Goal: Information Seeking & Learning: Learn about a topic

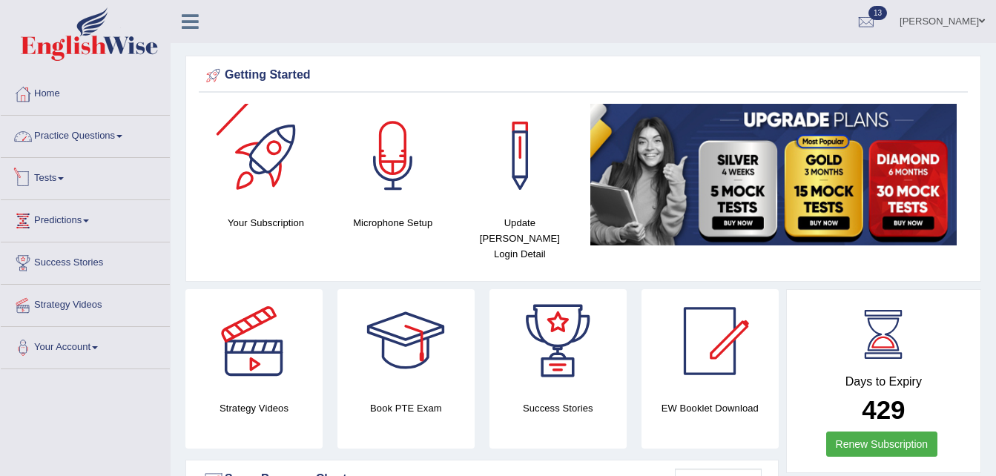
click at [86, 139] on link "Practice Questions" at bounding box center [85, 134] width 169 height 37
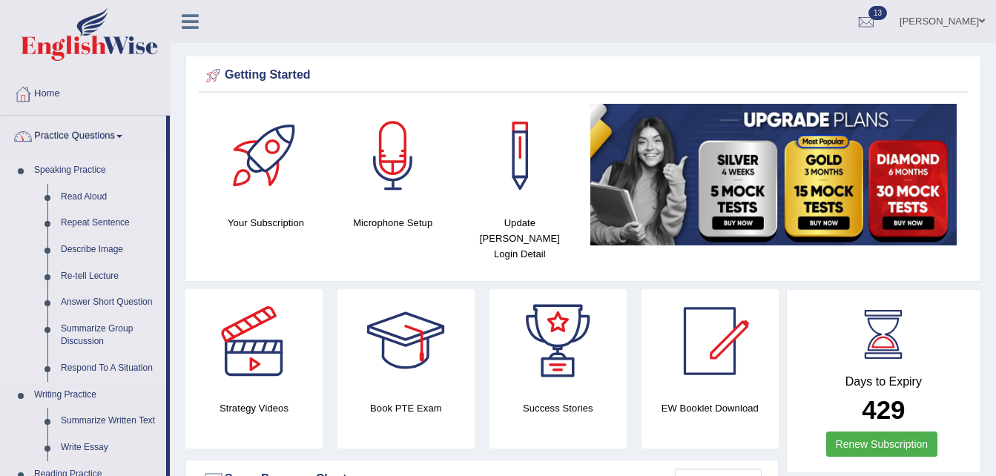
click at [88, 190] on link "Read Aloud" at bounding box center [110, 197] width 112 height 27
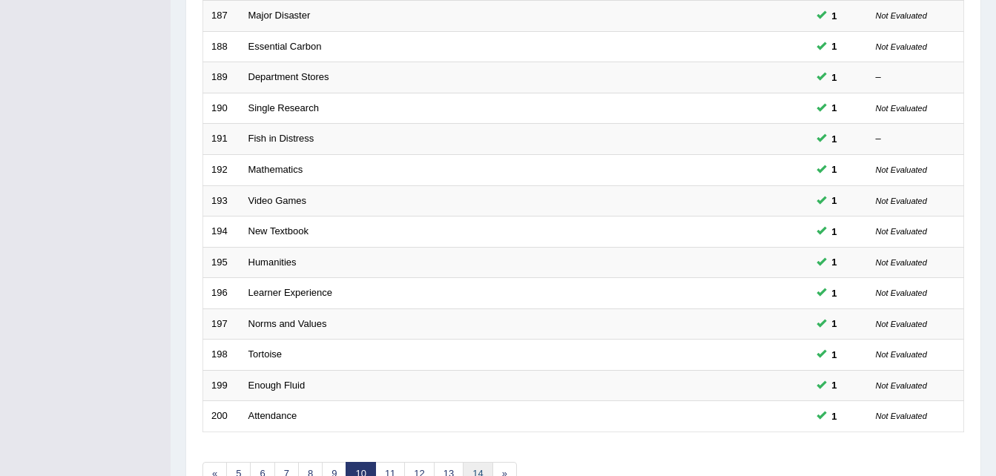
click at [474, 474] on link "14" at bounding box center [478, 474] width 30 height 24
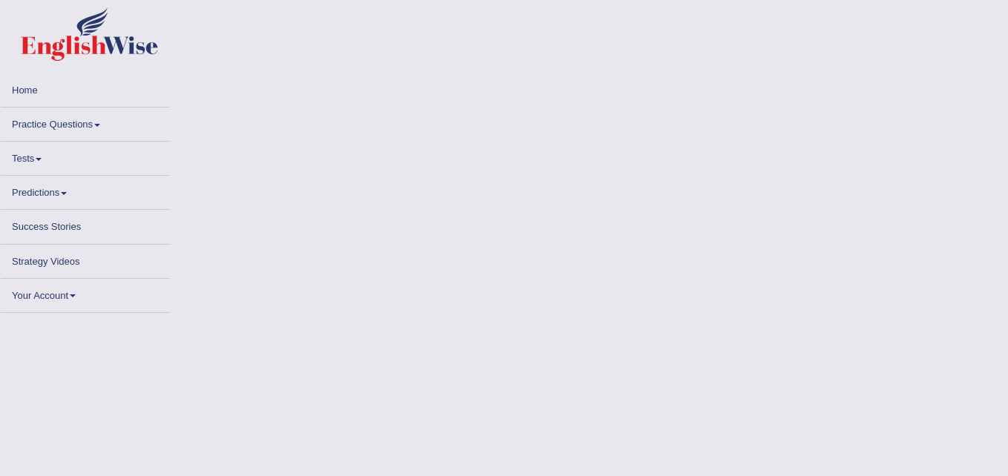
click at [1007, 398] on html "Toggle navigation Home Practice Questions Speaking Practice Read Aloud Repeat S…" at bounding box center [504, 238] width 1008 height 476
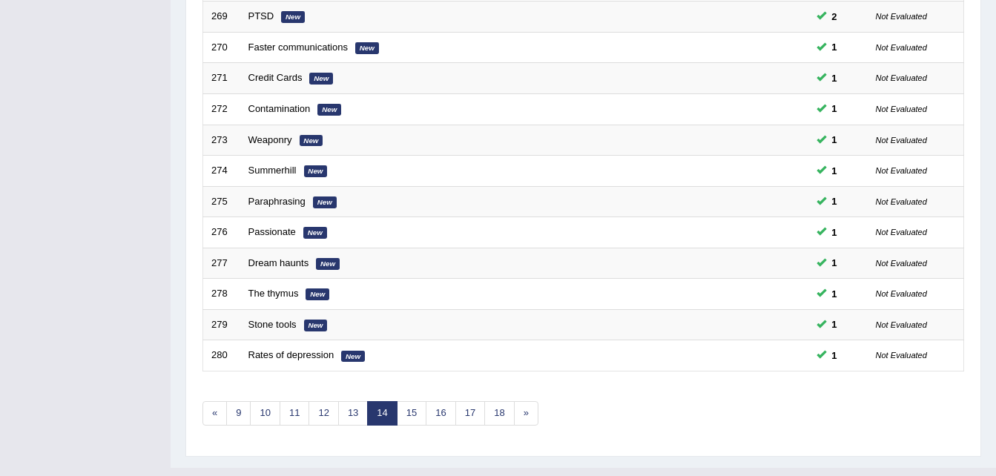
scroll to position [506, 0]
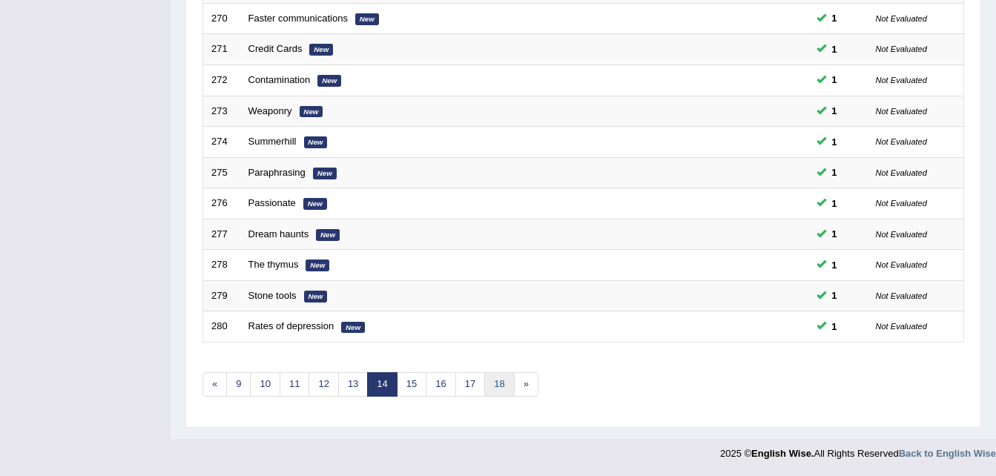
click at [490, 380] on link "18" at bounding box center [500, 384] width 30 height 24
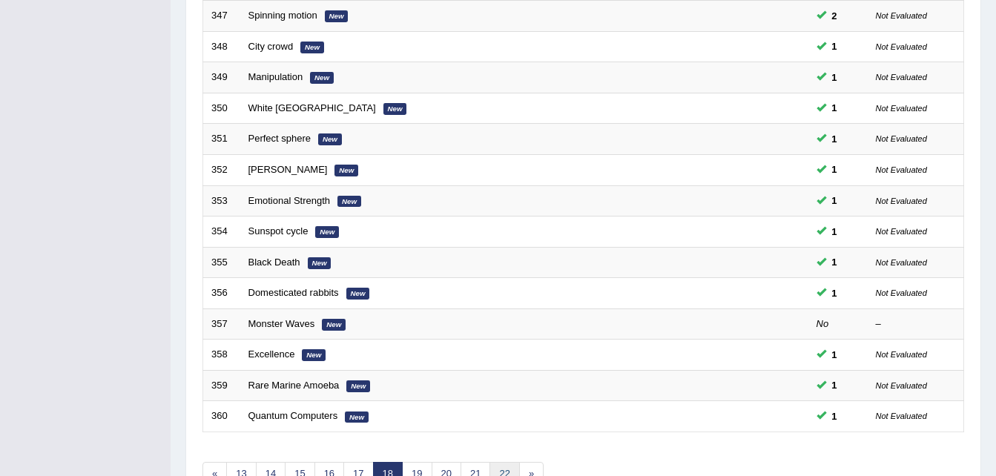
click at [494, 471] on link "22" at bounding box center [505, 474] width 30 height 24
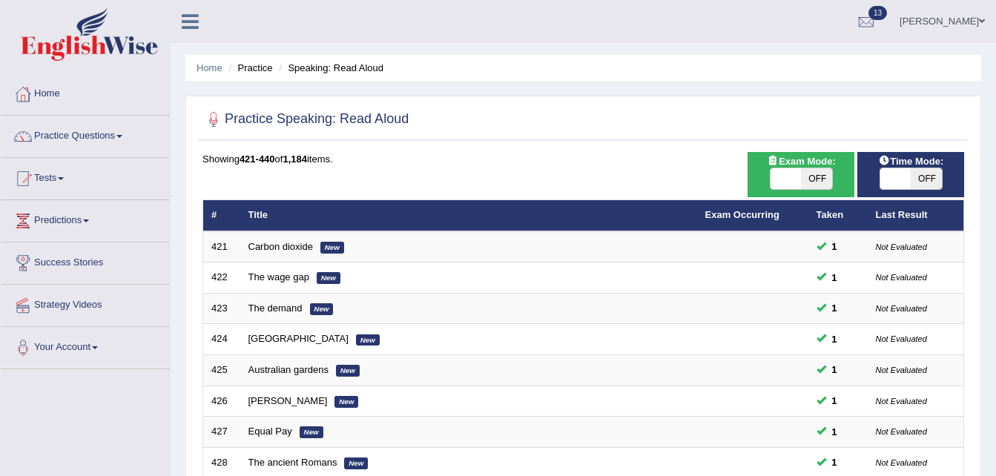
scroll to position [416, 0]
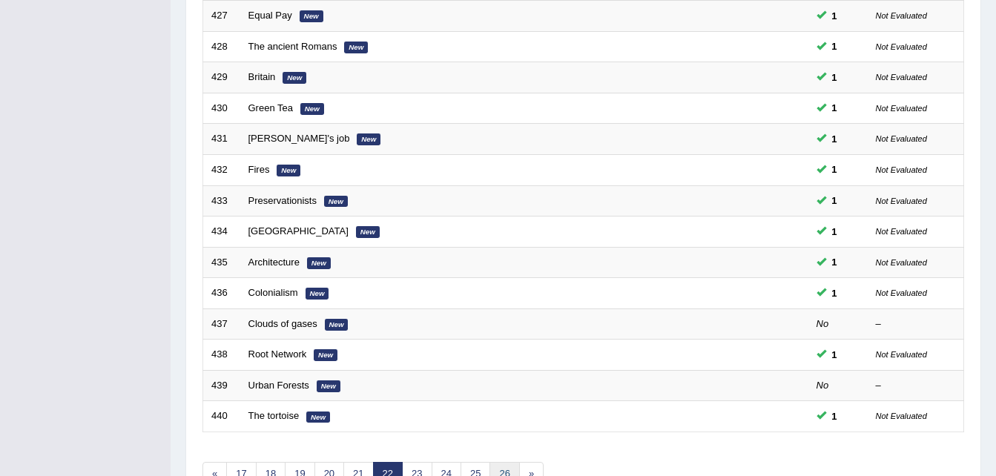
click at [495, 469] on link "26" at bounding box center [505, 474] width 30 height 24
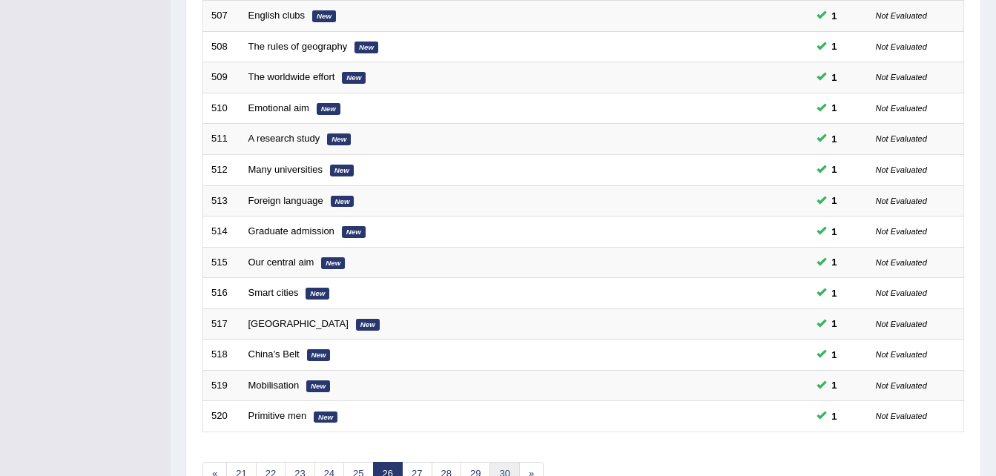
click at [508, 467] on link "30" at bounding box center [505, 474] width 30 height 24
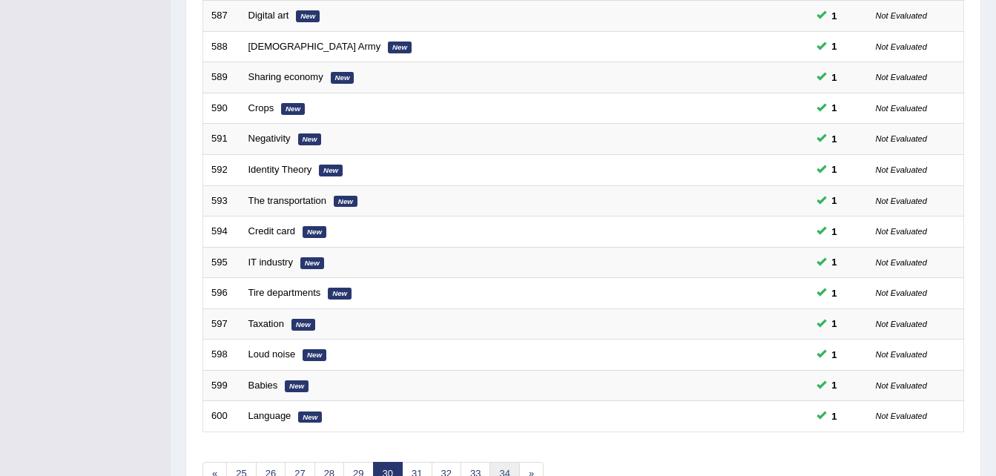
click at [498, 470] on link "34" at bounding box center [505, 474] width 30 height 24
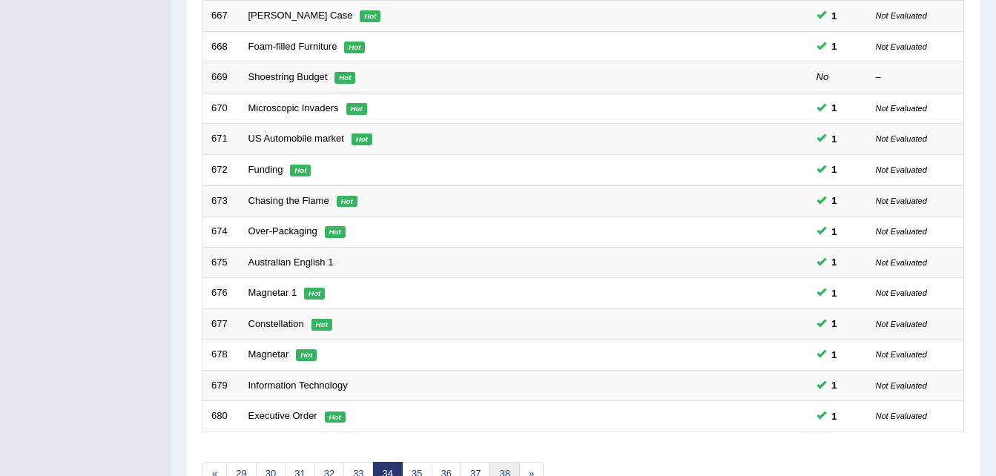
click at [504, 466] on link "38" at bounding box center [505, 474] width 30 height 24
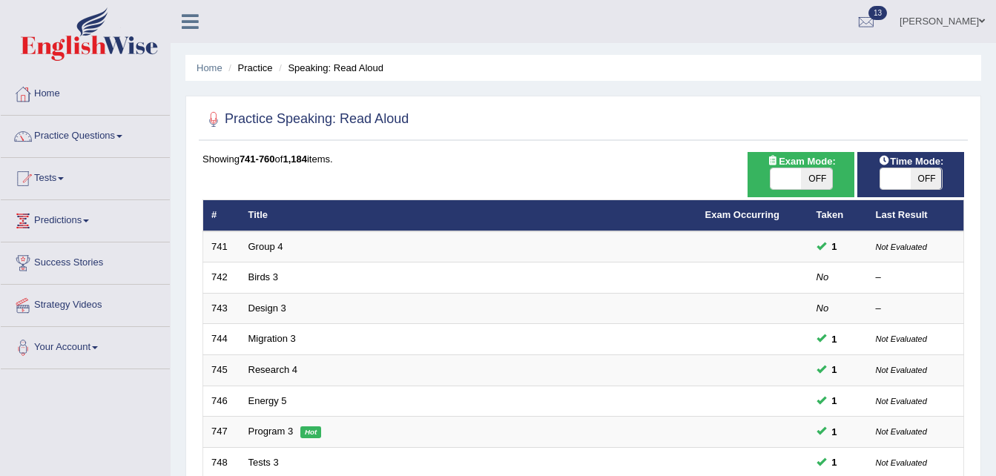
scroll to position [416, 0]
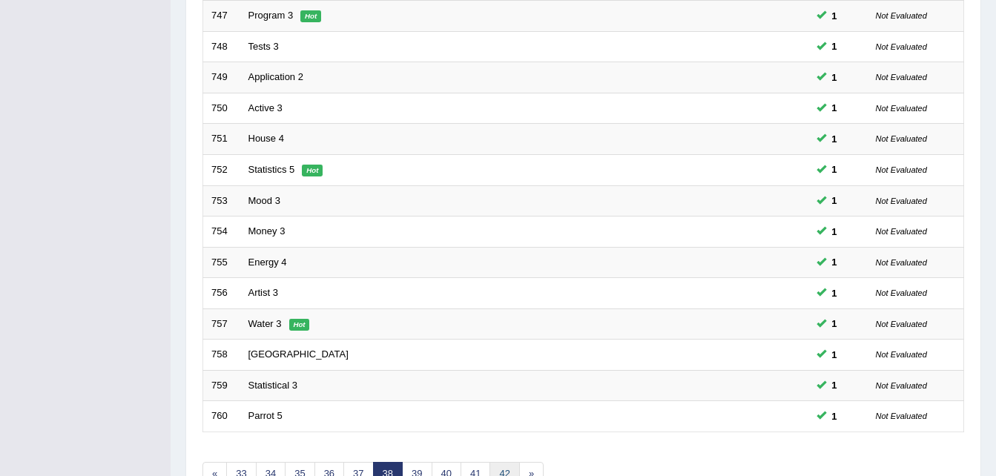
click at [508, 464] on link "42" at bounding box center [505, 474] width 30 height 24
click at [497, 466] on link "46" at bounding box center [505, 474] width 30 height 24
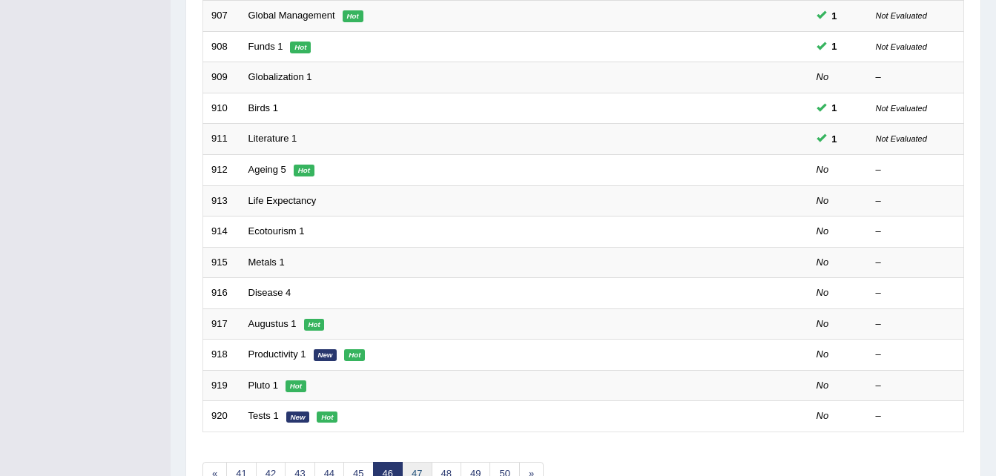
click at [421, 469] on link "47" at bounding box center [417, 474] width 30 height 24
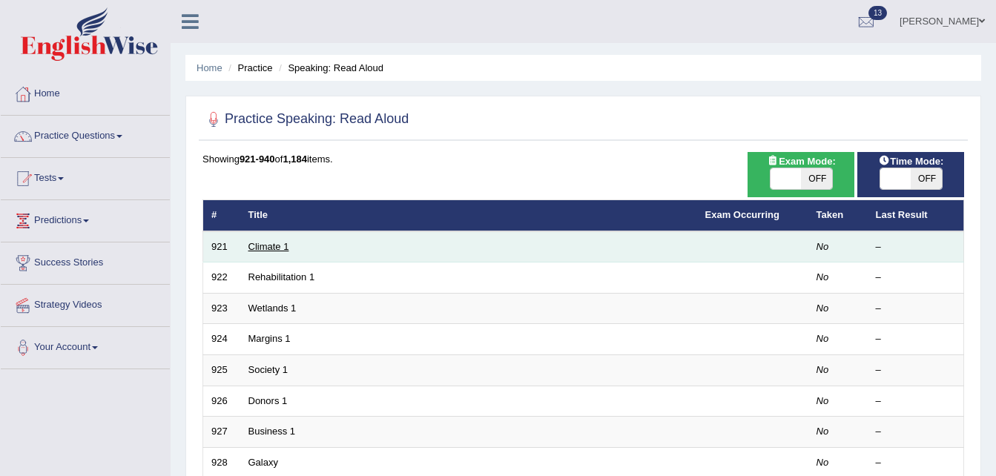
click at [266, 250] on link "Climate 1" at bounding box center [269, 246] width 41 height 11
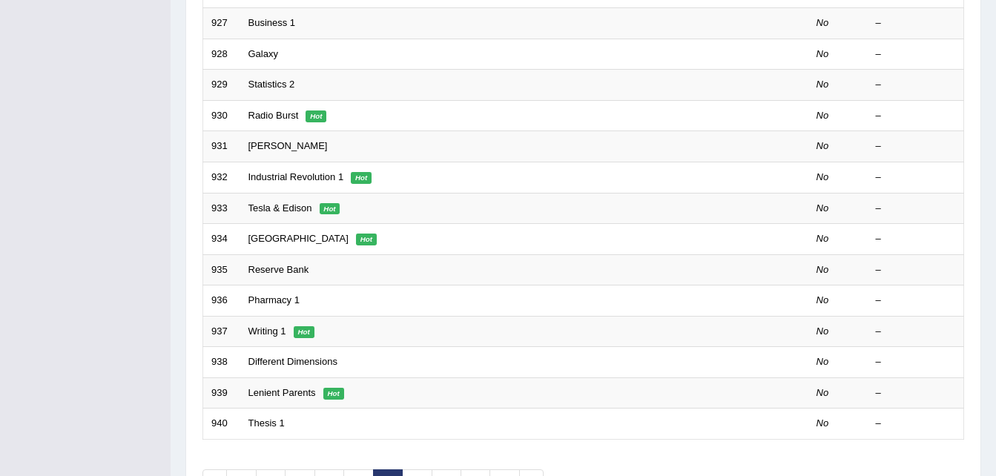
scroll to position [416, 0]
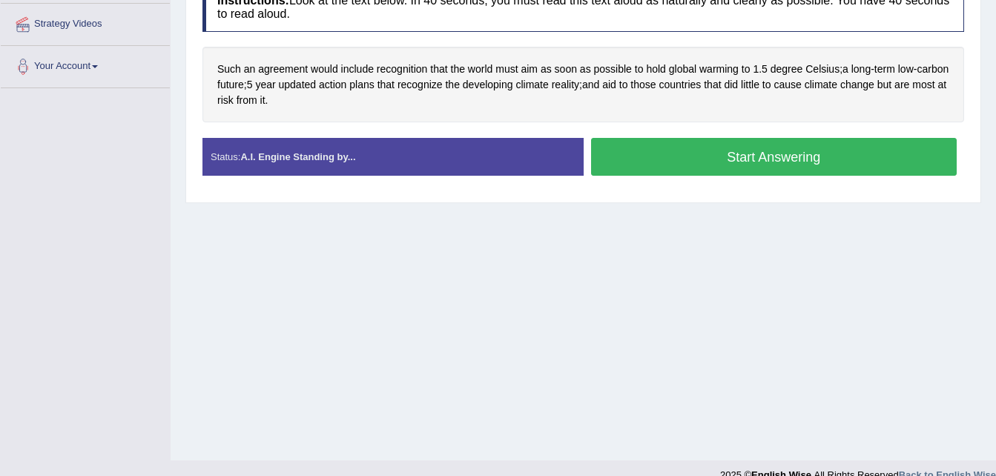
scroll to position [303, 0]
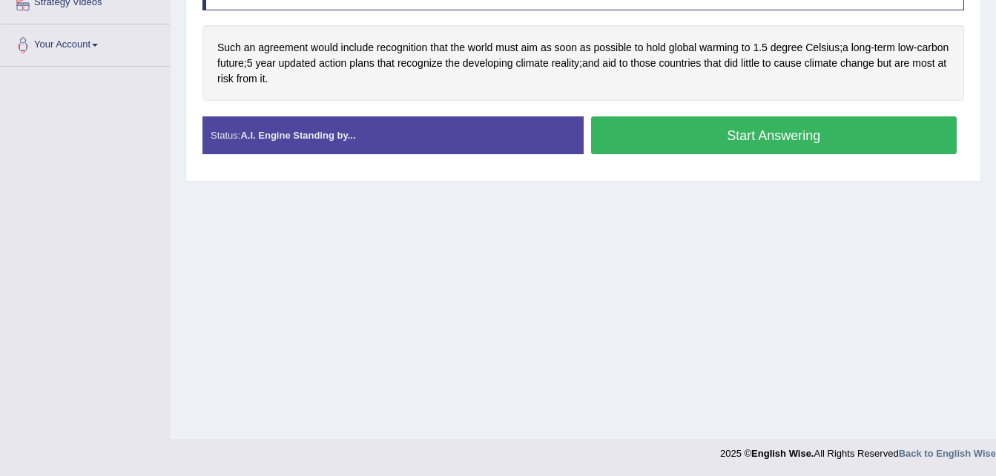
click at [711, 136] on button "Start Answering" at bounding box center [774, 135] width 367 height 38
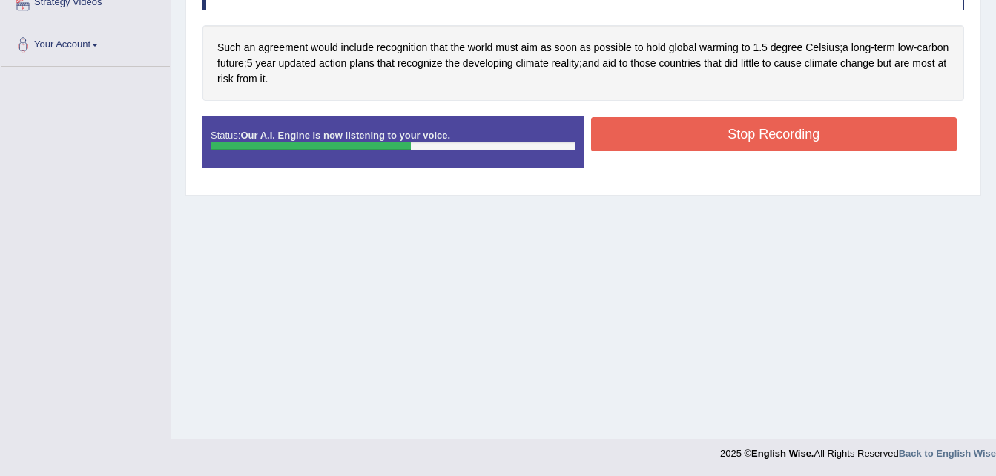
click at [711, 136] on button "Stop Recording" at bounding box center [774, 134] width 367 height 34
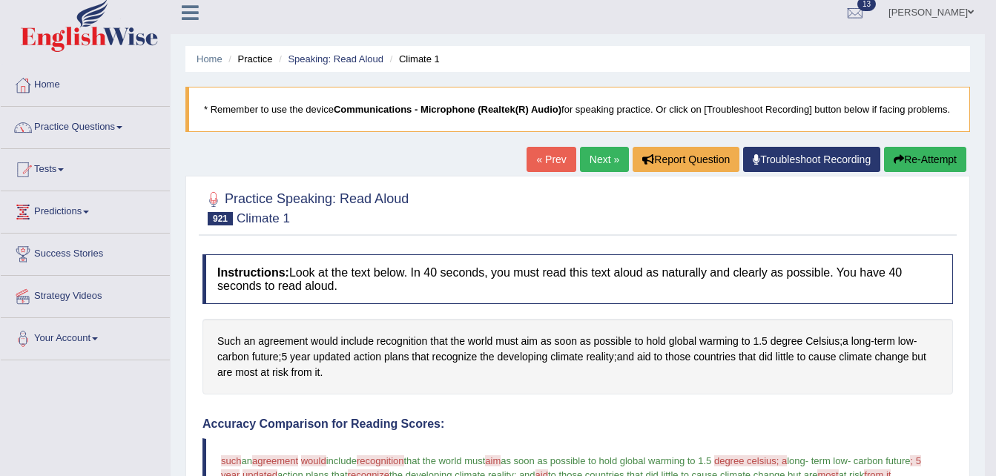
scroll to position [0, 0]
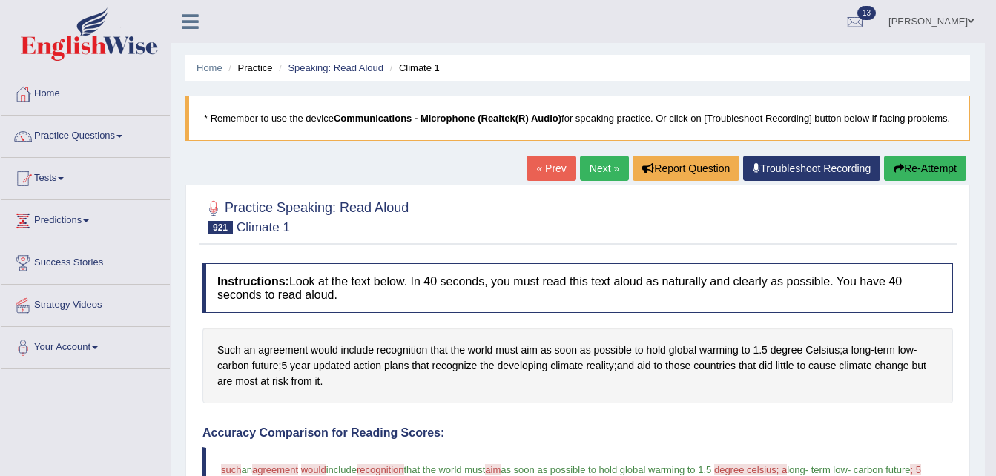
click at [591, 171] on link "Next »" at bounding box center [604, 168] width 49 height 25
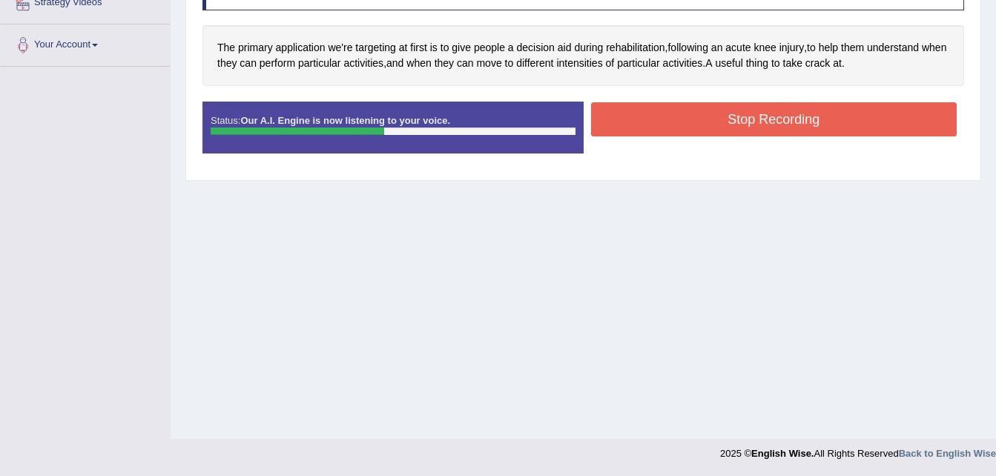
click at [740, 114] on button "Stop Recording" at bounding box center [774, 119] width 367 height 34
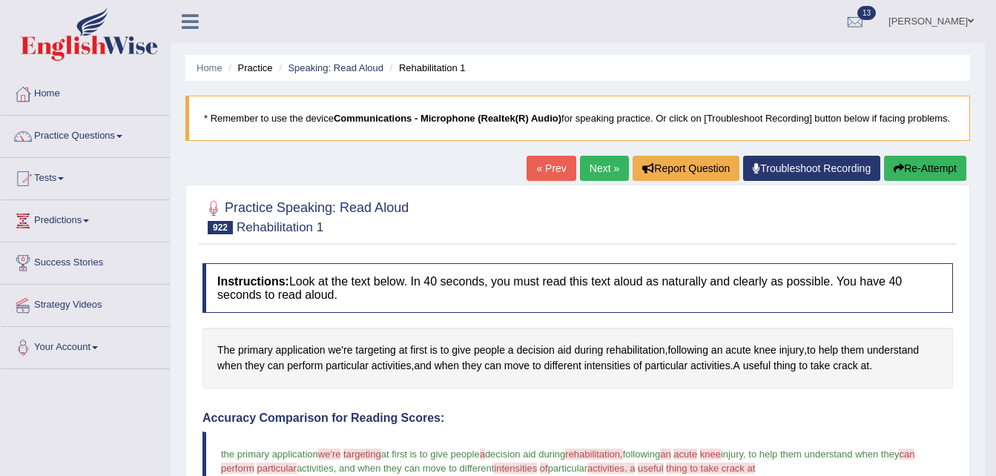
click at [591, 171] on link "Next »" at bounding box center [604, 168] width 49 height 25
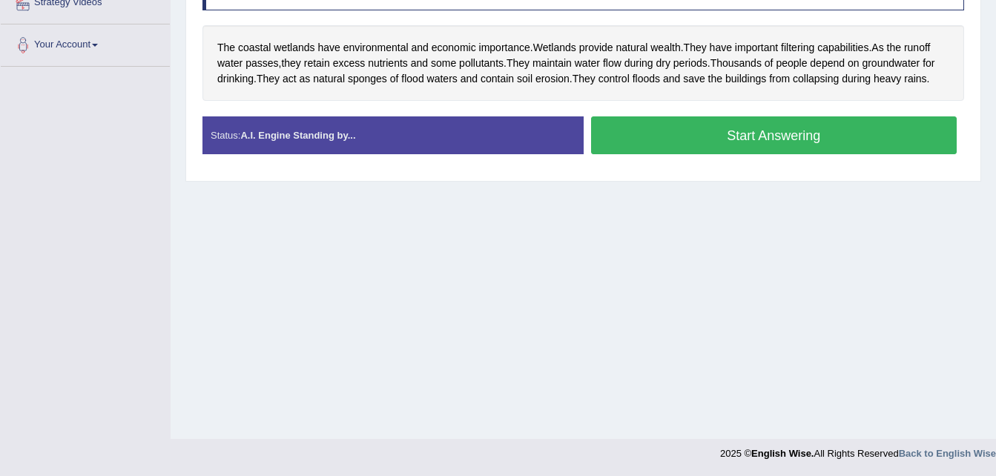
click at [689, 134] on button "Start Answering" at bounding box center [774, 135] width 367 height 38
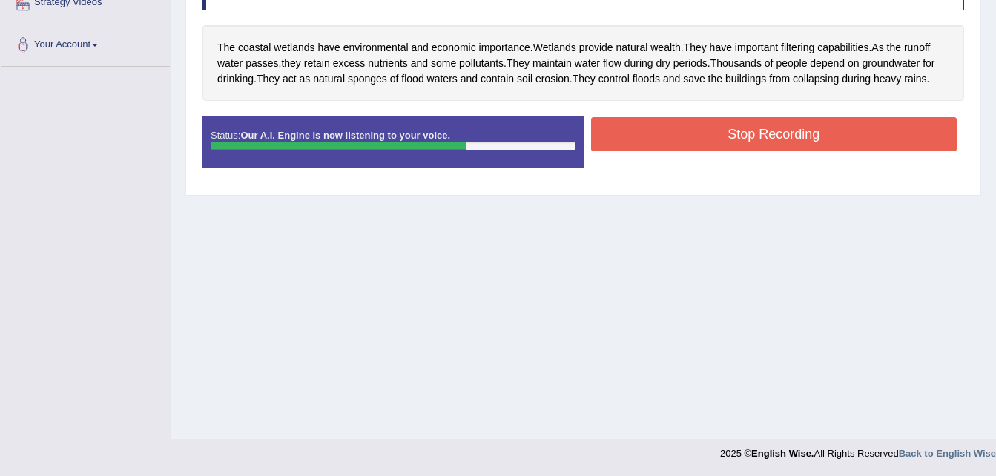
click at [720, 125] on button "Stop Recording" at bounding box center [774, 134] width 367 height 34
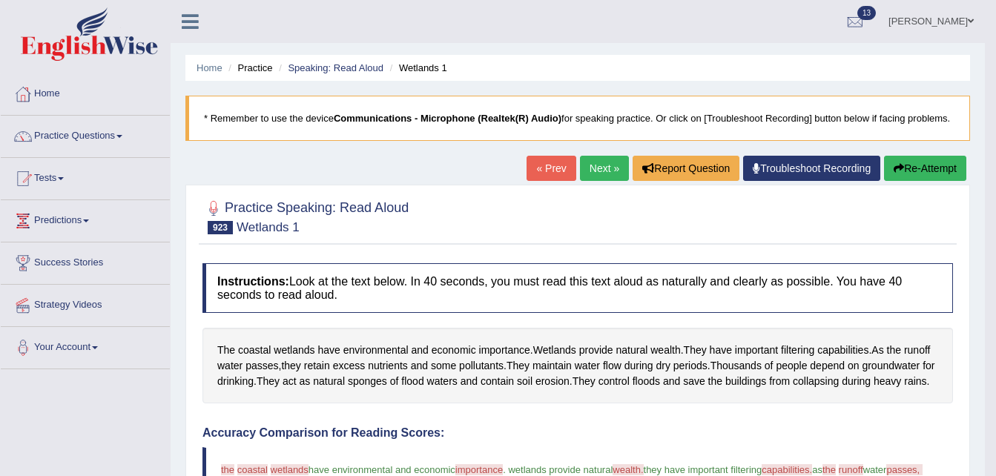
click at [606, 168] on link "Next »" at bounding box center [604, 168] width 49 height 25
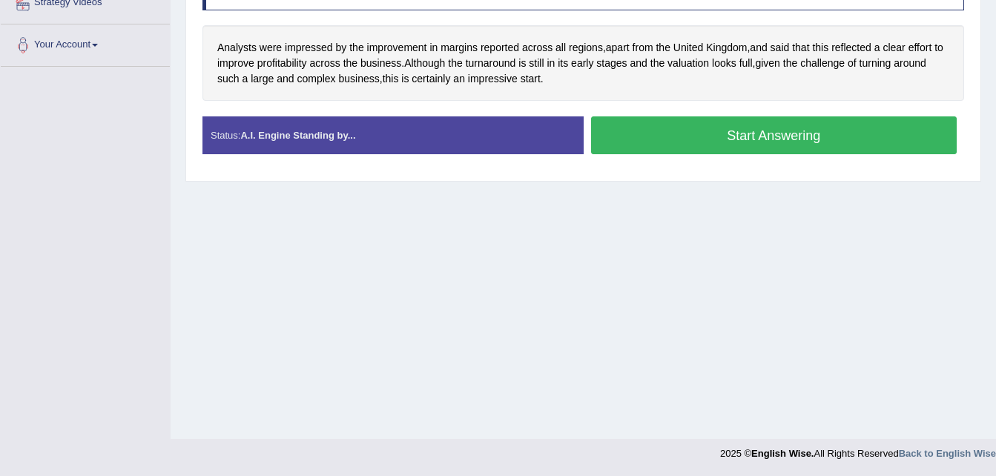
scroll to position [303, 0]
click at [689, 148] on button "Start Answering" at bounding box center [774, 135] width 367 height 38
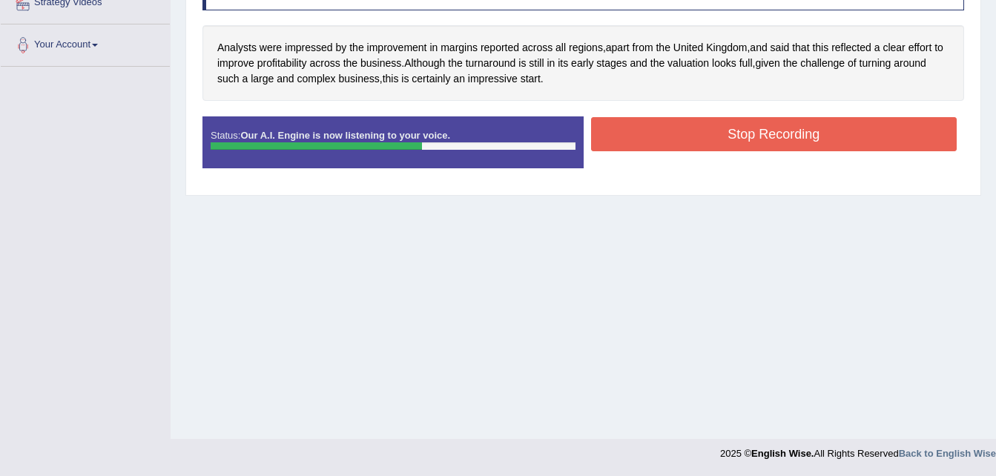
click at [665, 134] on button "Stop Recording" at bounding box center [774, 134] width 367 height 34
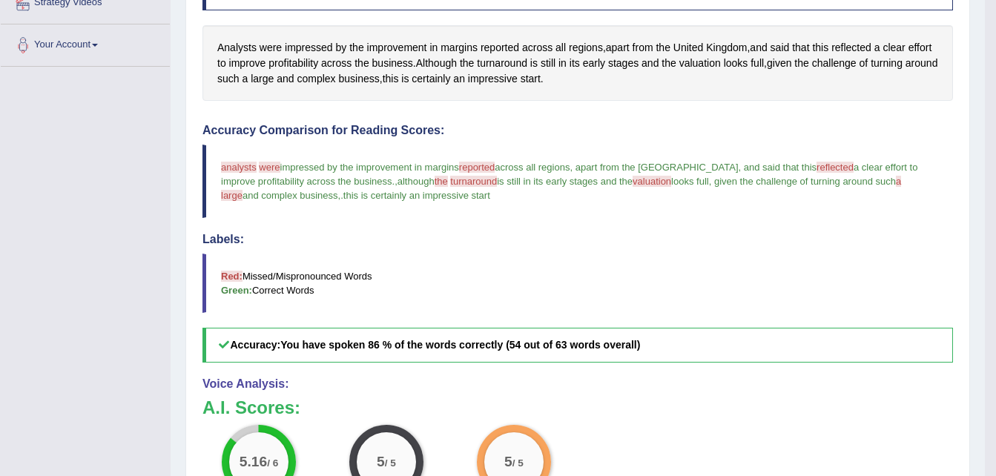
scroll to position [0, 0]
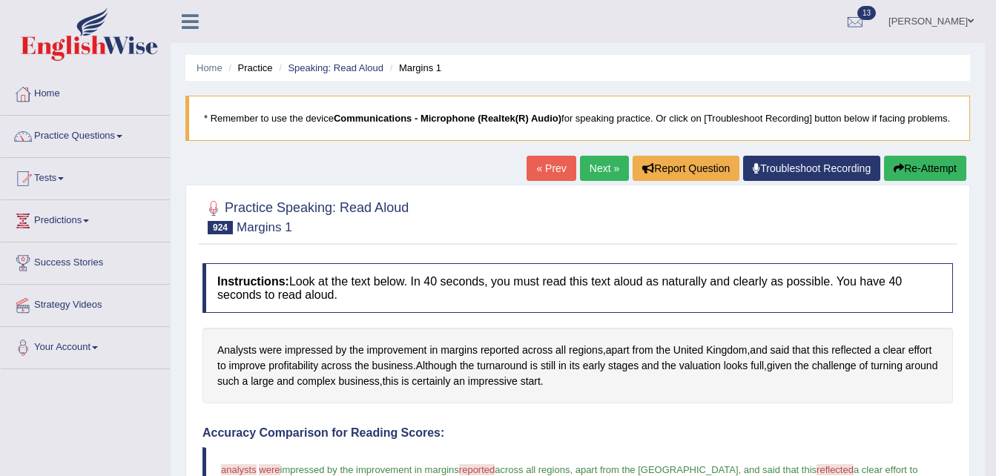
click at [600, 157] on link "Next »" at bounding box center [604, 168] width 49 height 25
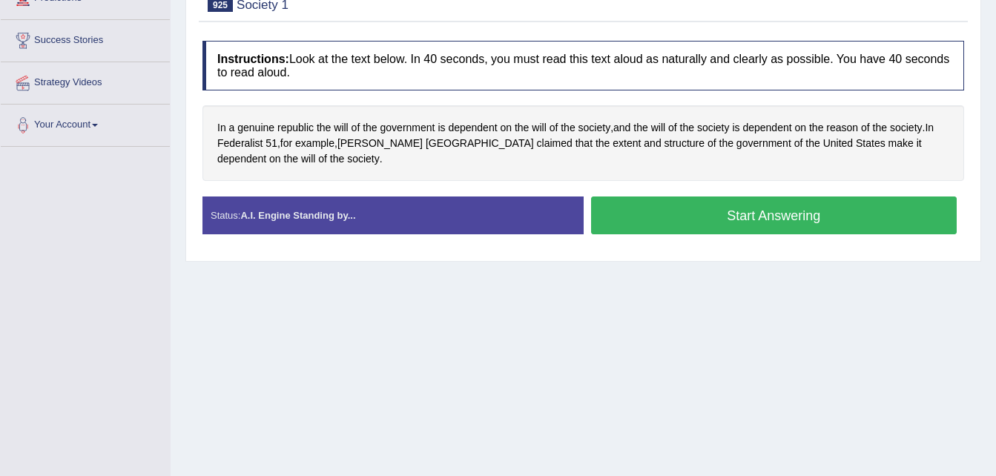
scroll to position [303, 0]
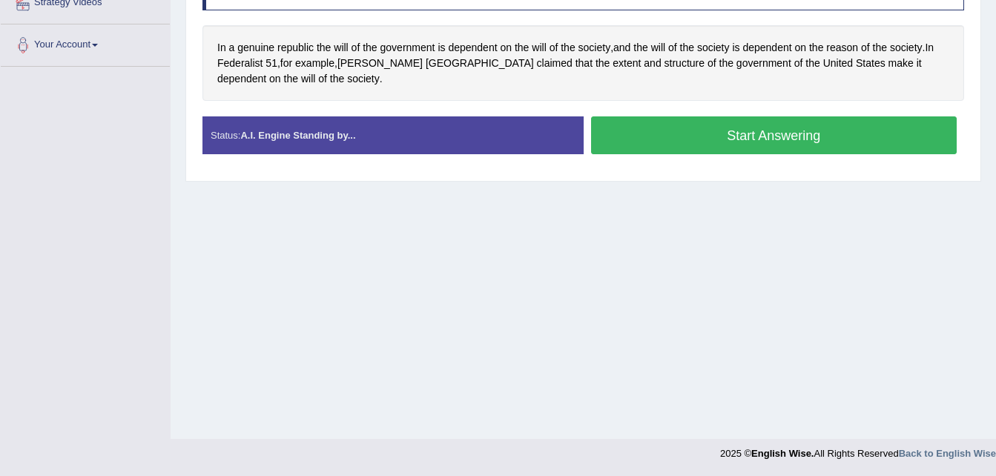
click at [677, 150] on button "Start Answering" at bounding box center [774, 135] width 367 height 38
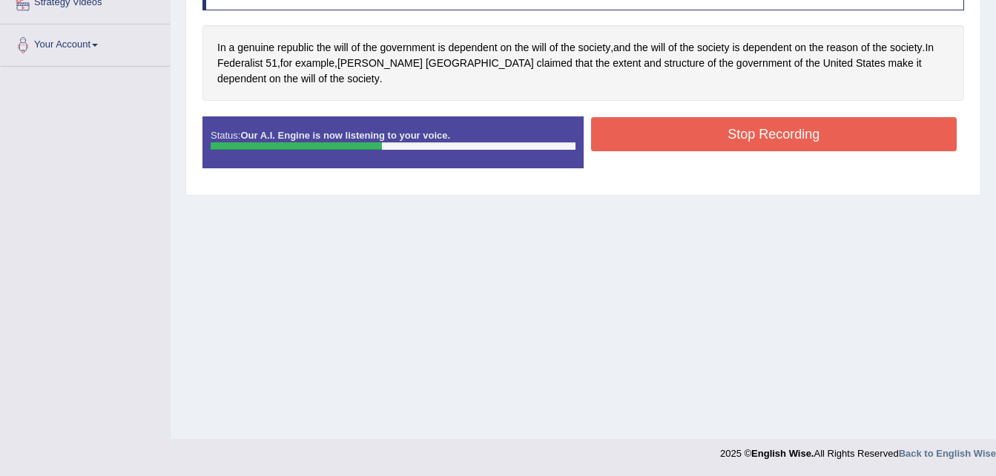
click at [687, 134] on button "Stop Recording" at bounding box center [774, 134] width 367 height 34
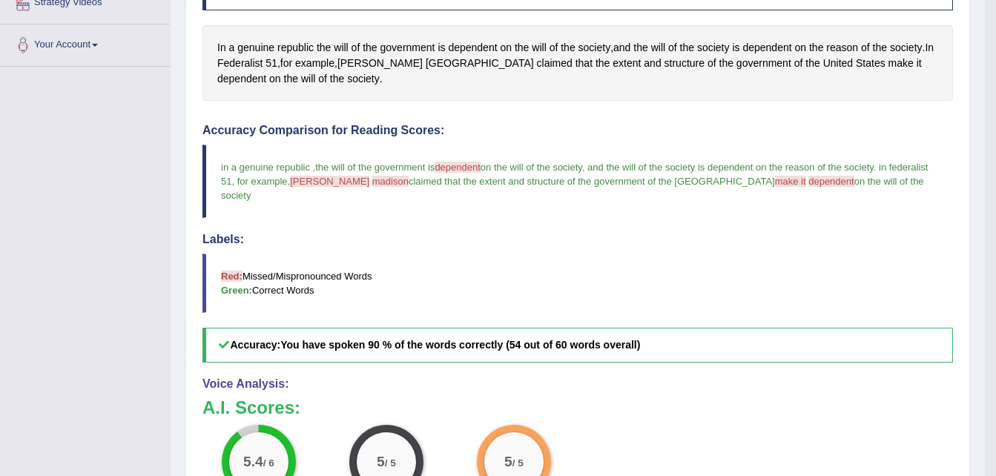
scroll to position [0, 0]
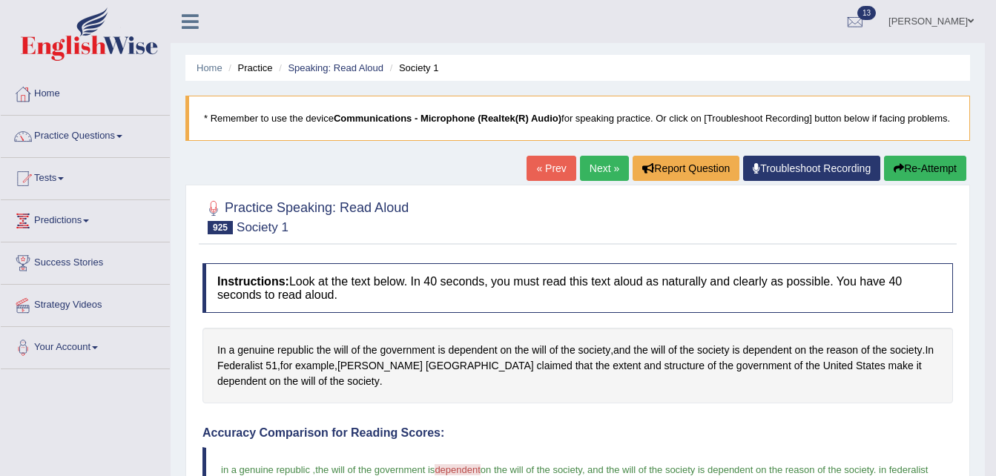
click at [598, 166] on link "Next »" at bounding box center [604, 168] width 49 height 25
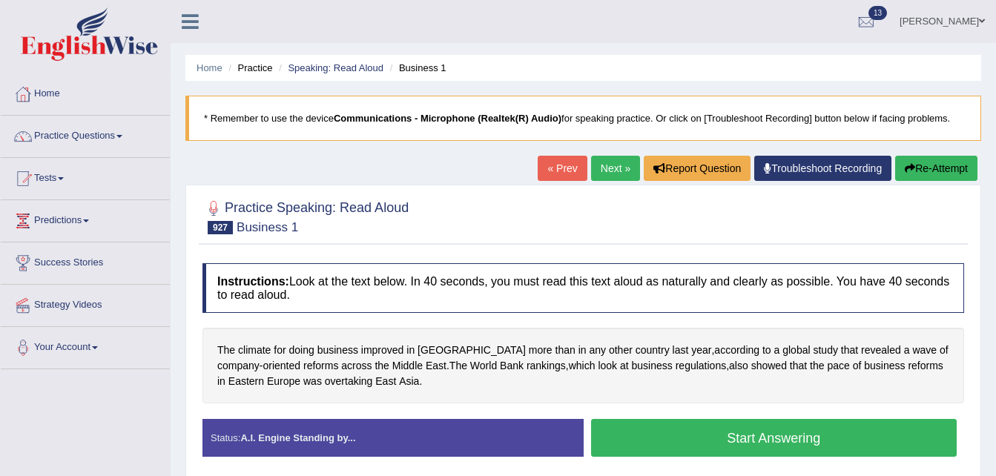
click at [558, 161] on link "« Prev" at bounding box center [562, 168] width 49 height 25
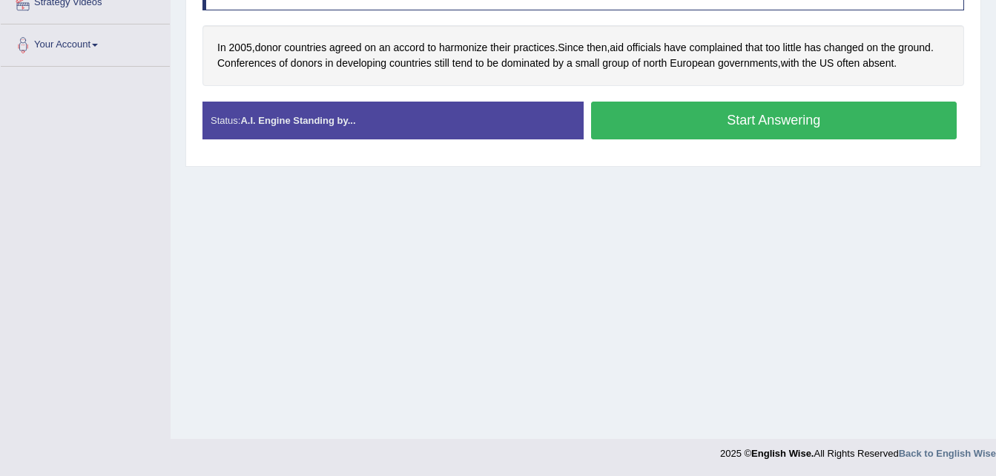
click at [670, 125] on button "Start Answering" at bounding box center [774, 121] width 367 height 38
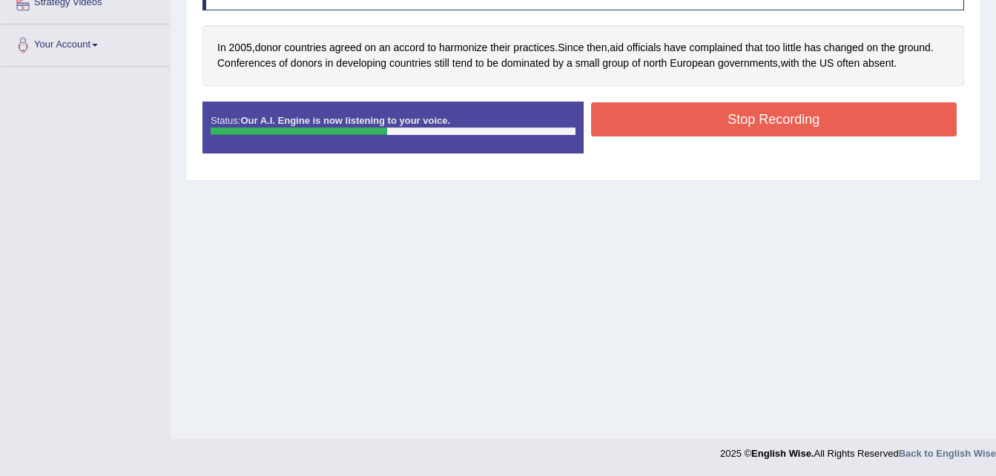
click at [689, 121] on button "Stop Recording" at bounding box center [774, 119] width 367 height 34
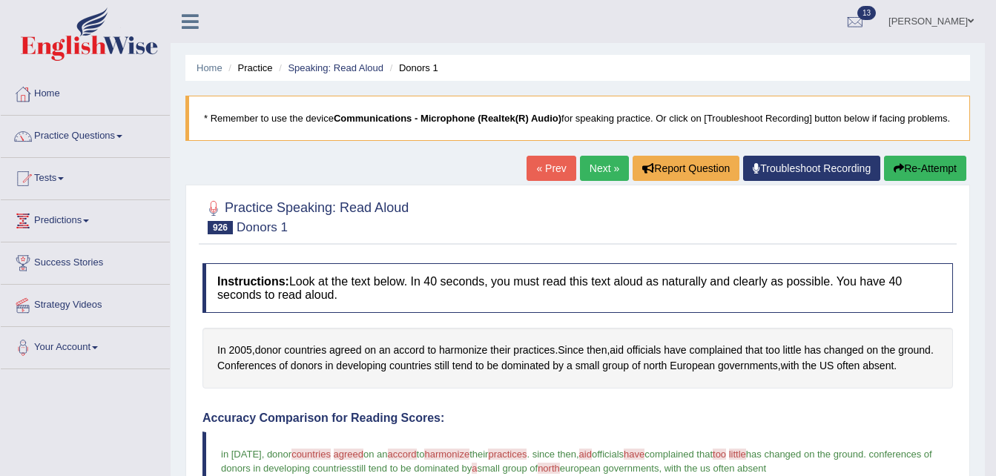
click at [597, 162] on link "Next »" at bounding box center [604, 168] width 49 height 25
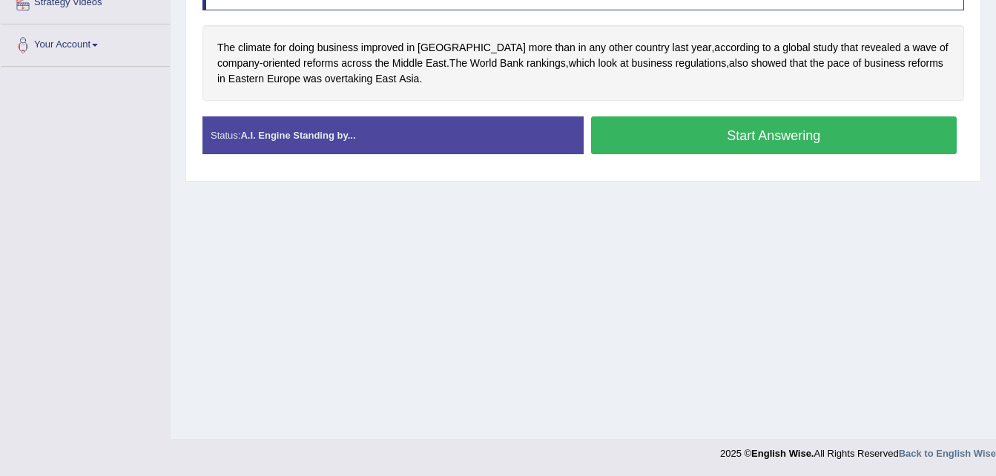
click at [647, 162] on div "Status: A.I. Engine Standing by... Start Answering Stop Recording" at bounding box center [584, 142] width 762 height 53
click at [650, 142] on button "Start Answering" at bounding box center [774, 135] width 367 height 38
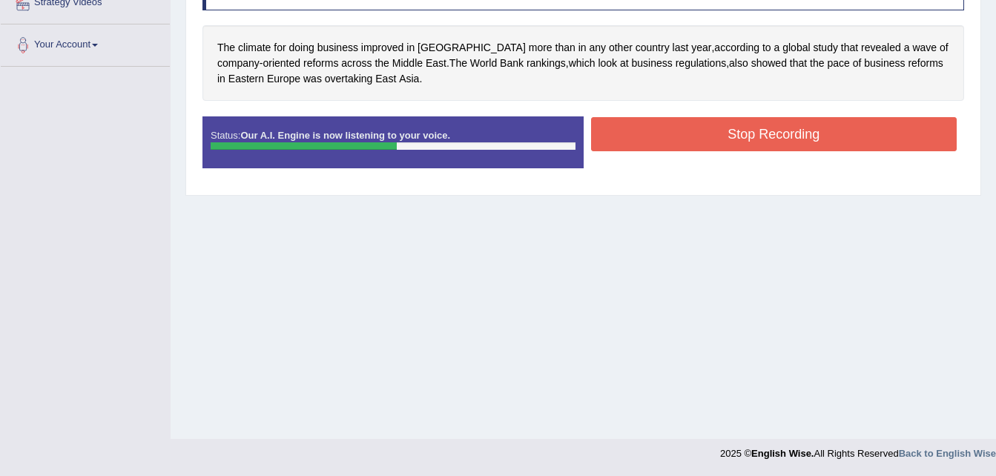
click at [710, 139] on button "Stop Recording" at bounding box center [774, 134] width 367 height 34
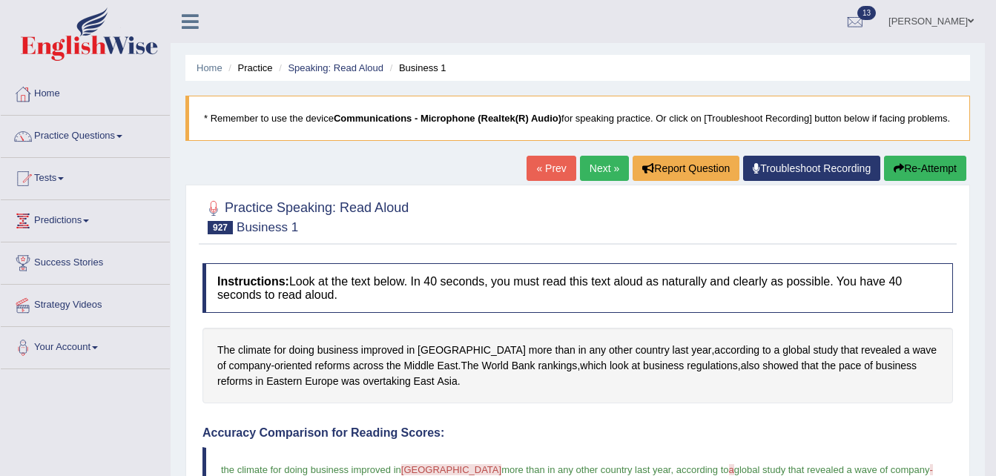
click at [611, 163] on link "Next »" at bounding box center [604, 168] width 49 height 25
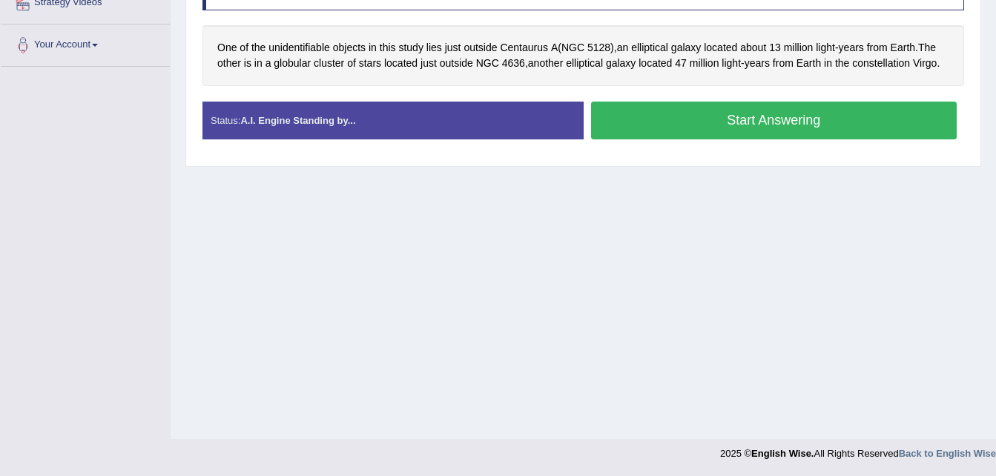
click at [690, 119] on button "Start Answering" at bounding box center [774, 121] width 367 height 38
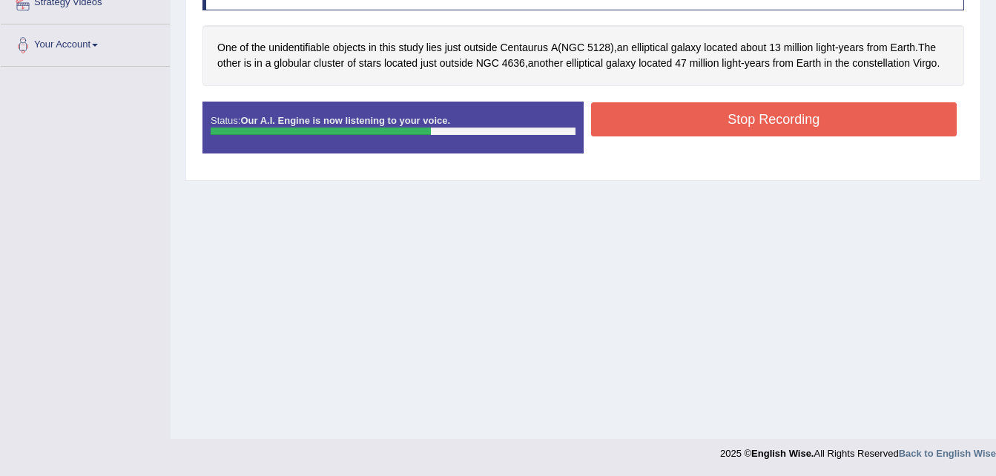
click at [725, 135] on button "Stop Recording" at bounding box center [774, 119] width 367 height 34
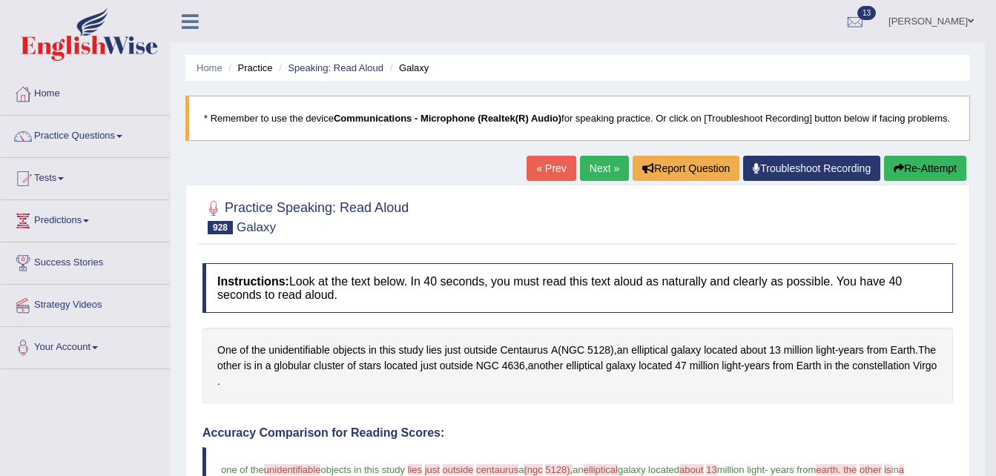
click at [598, 162] on link "Next »" at bounding box center [604, 168] width 49 height 25
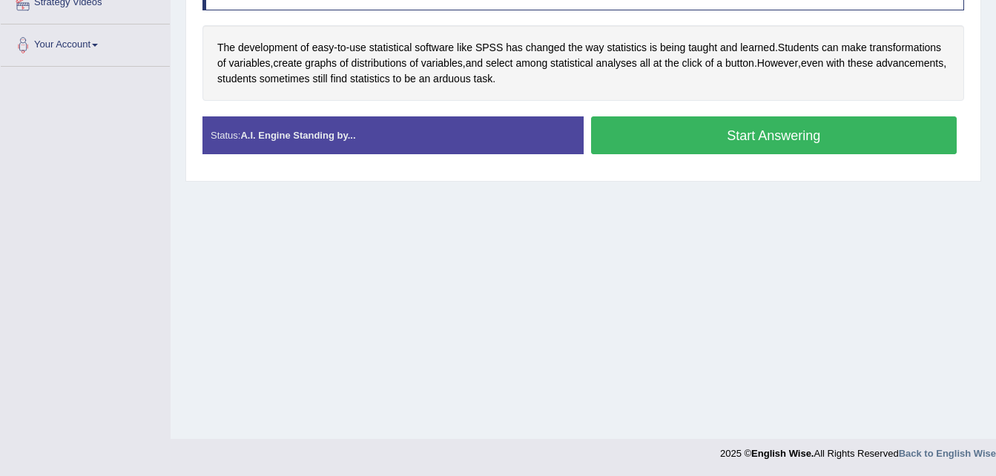
click at [680, 142] on button "Start Answering" at bounding box center [774, 135] width 367 height 38
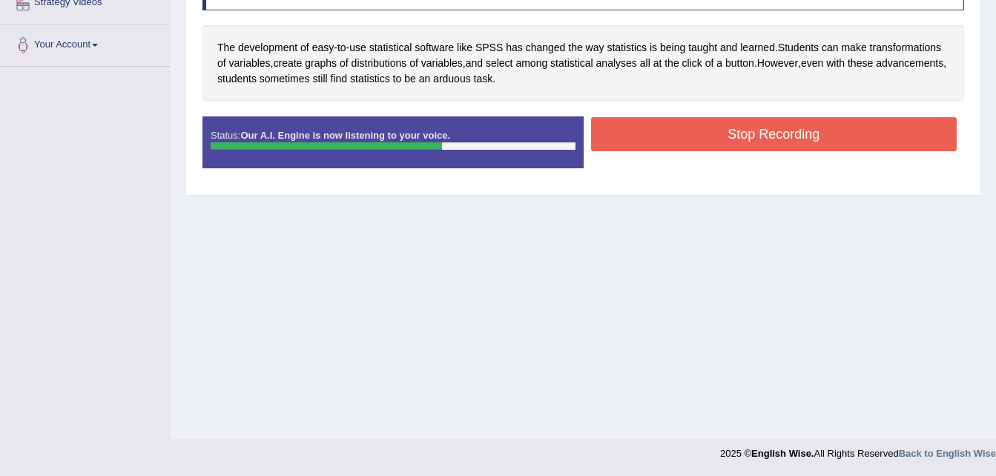
click at [701, 148] on button "Stop Recording" at bounding box center [774, 134] width 367 height 34
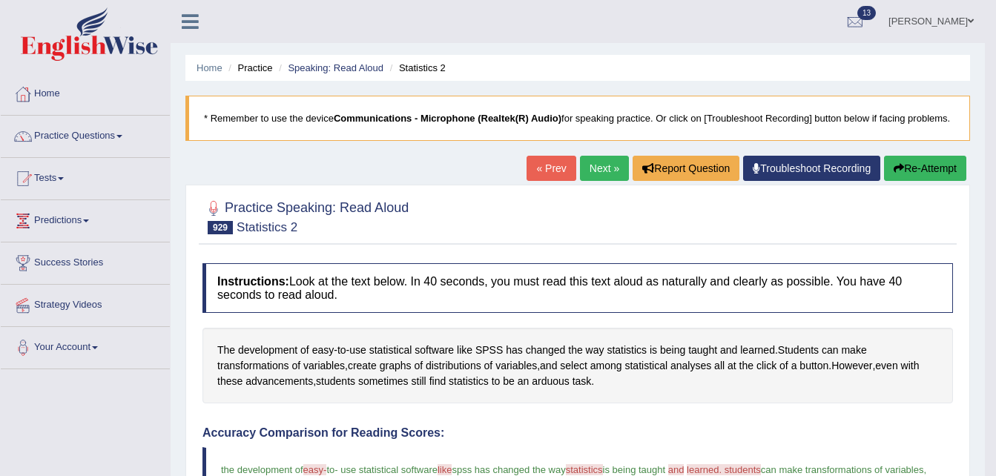
click at [595, 161] on link "Next »" at bounding box center [604, 168] width 49 height 25
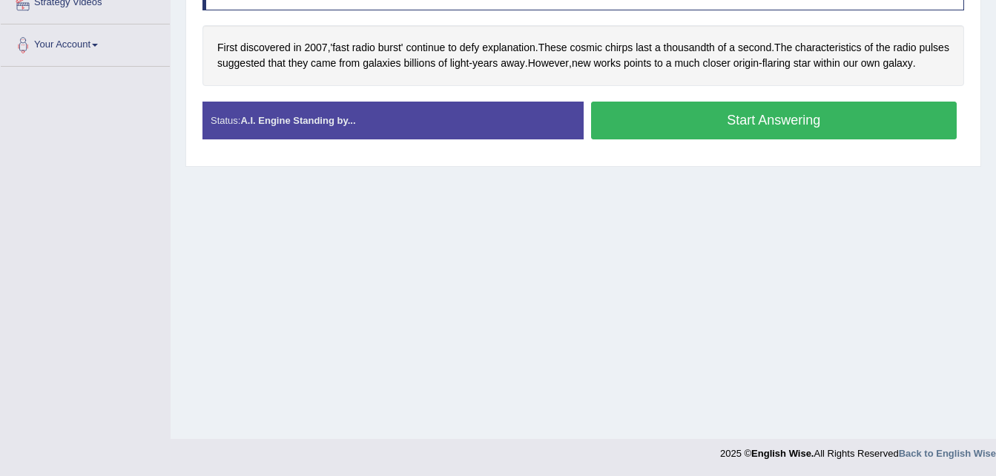
click at [711, 131] on button "Start Answering" at bounding box center [774, 121] width 367 height 38
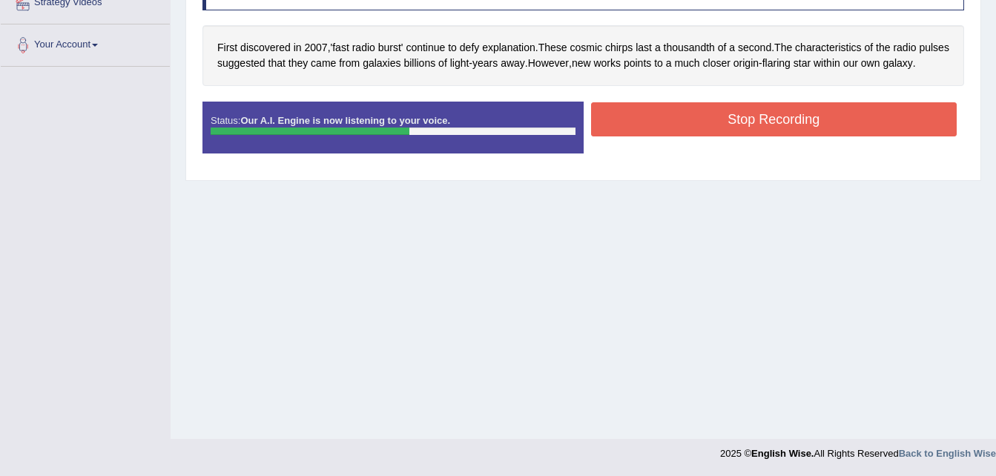
click at [729, 122] on button "Stop Recording" at bounding box center [774, 119] width 367 height 34
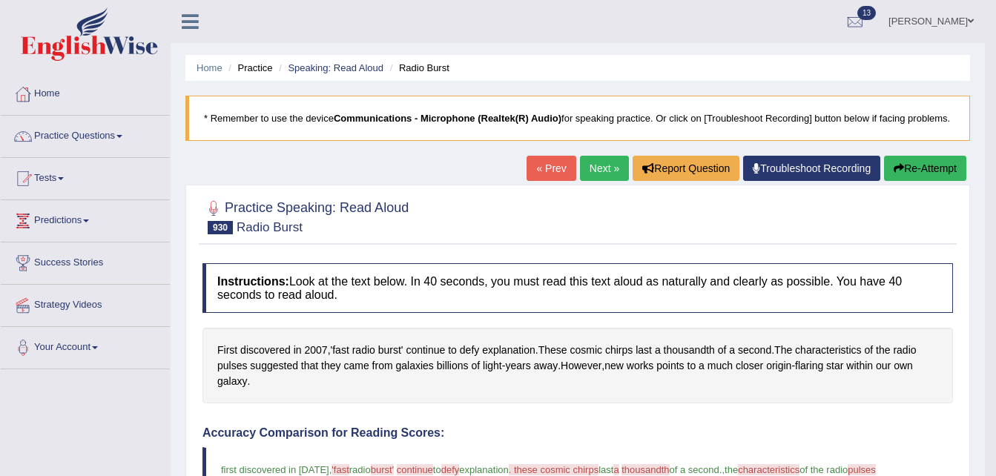
click at [580, 165] on link "Next »" at bounding box center [604, 168] width 49 height 25
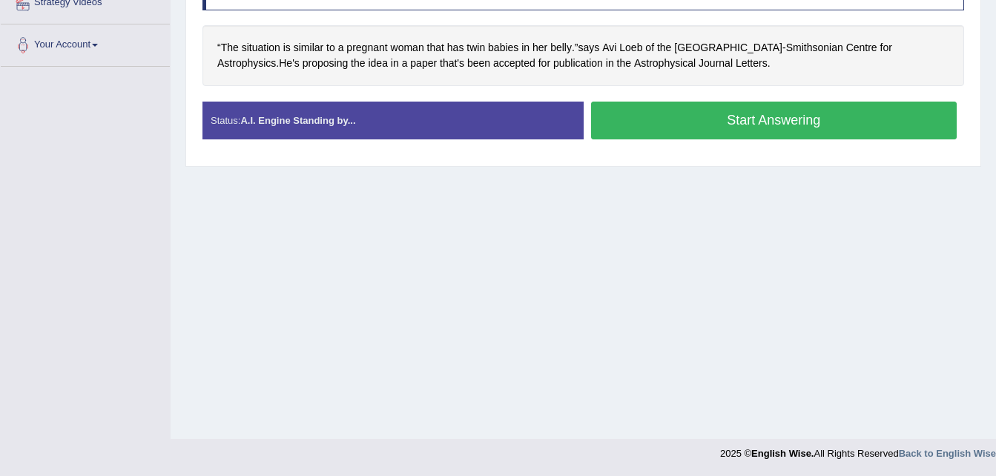
click at [659, 121] on button "Start Answering" at bounding box center [774, 121] width 367 height 38
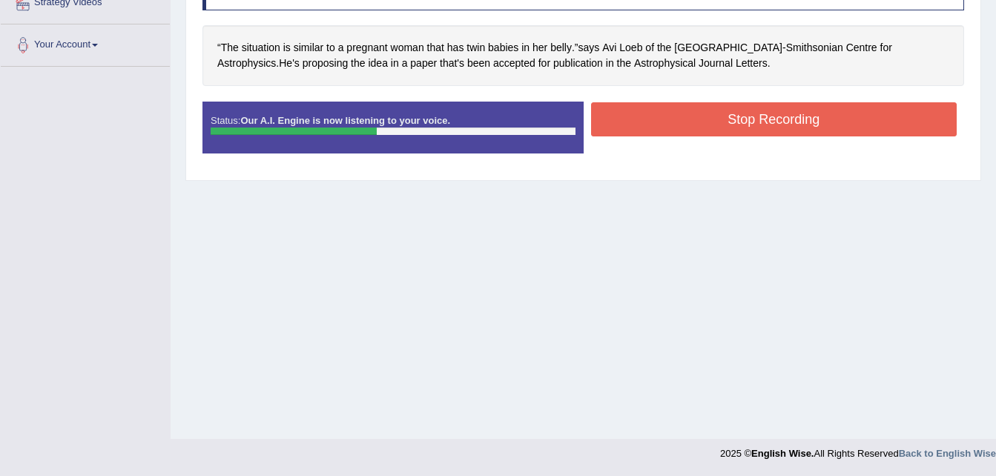
click at [659, 121] on button "Stop Recording" at bounding box center [774, 119] width 367 height 34
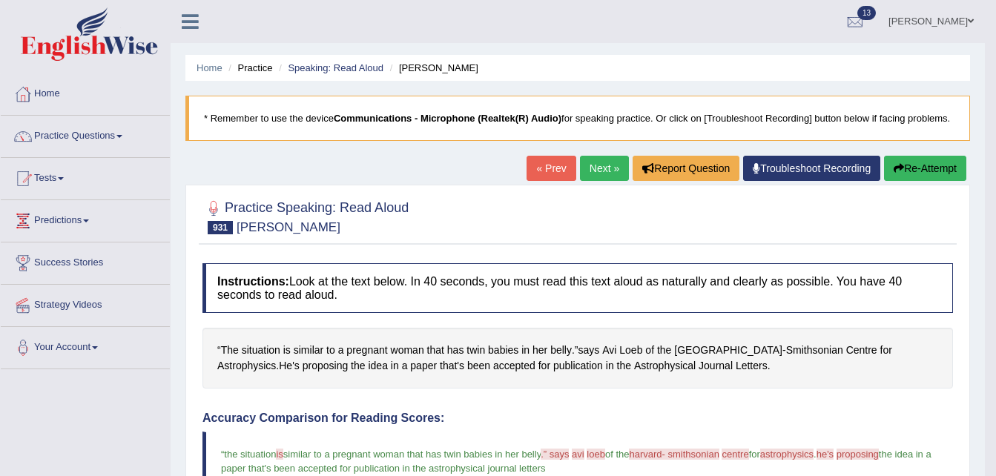
click at [603, 160] on link "Next »" at bounding box center [604, 168] width 49 height 25
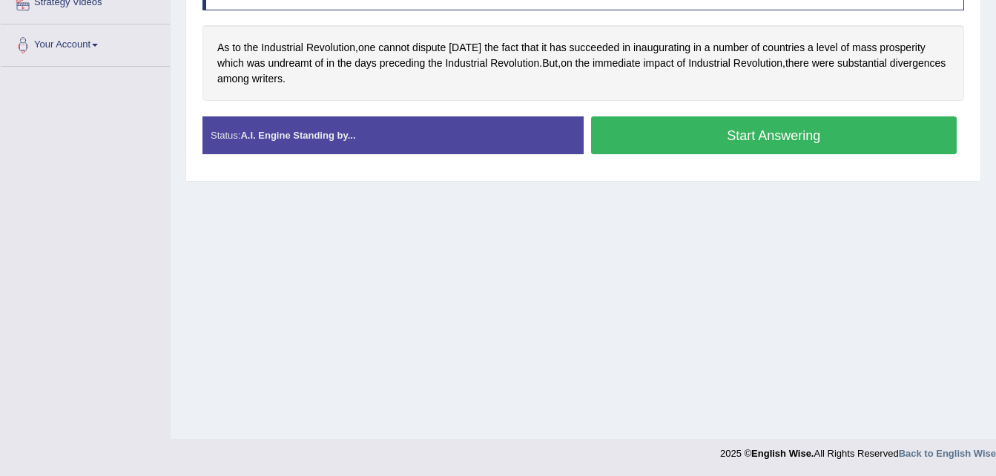
click at [725, 149] on button "Start Answering" at bounding box center [774, 135] width 367 height 38
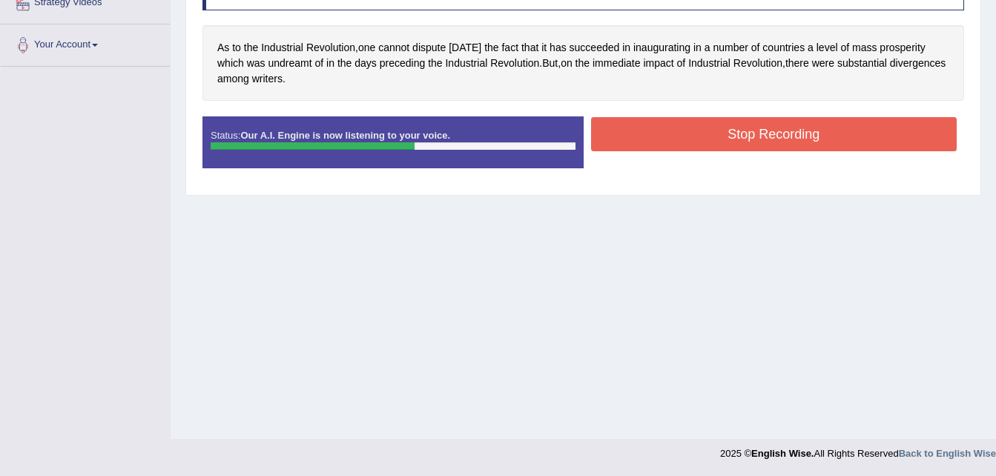
click at [747, 131] on button "Stop Recording" at bounding box center [774, 134] width 367 height 34
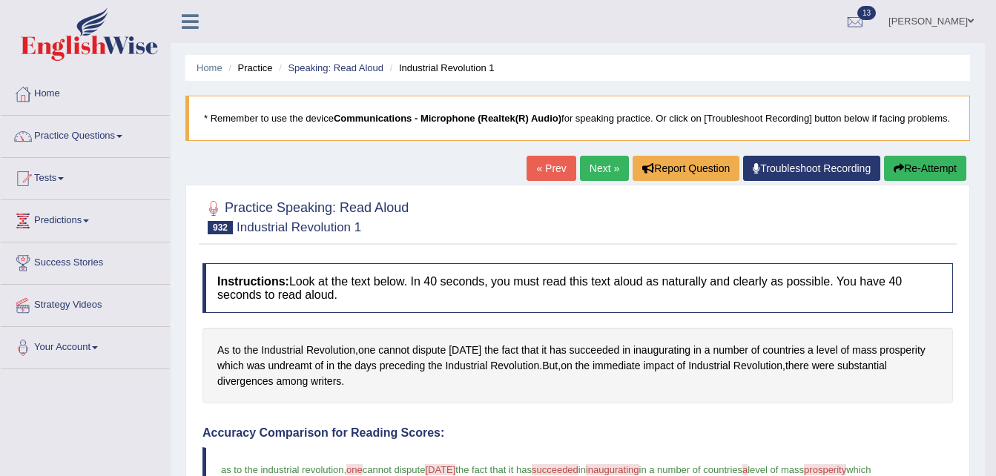
click at [620, 162] on link "Next »" at bounding box center [604, 168] width 49 height 25
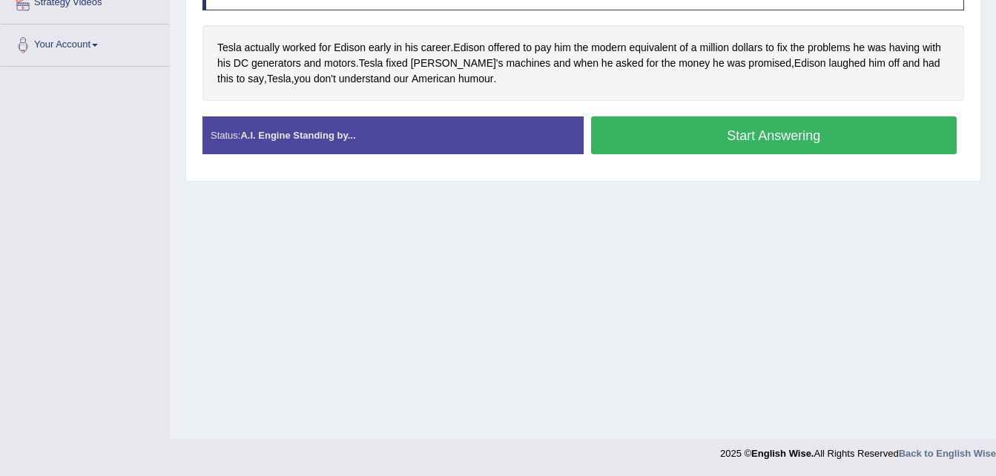
click at [697, 146] on button "Start Answering" at bounding box center [774, 135] width 367 height 38
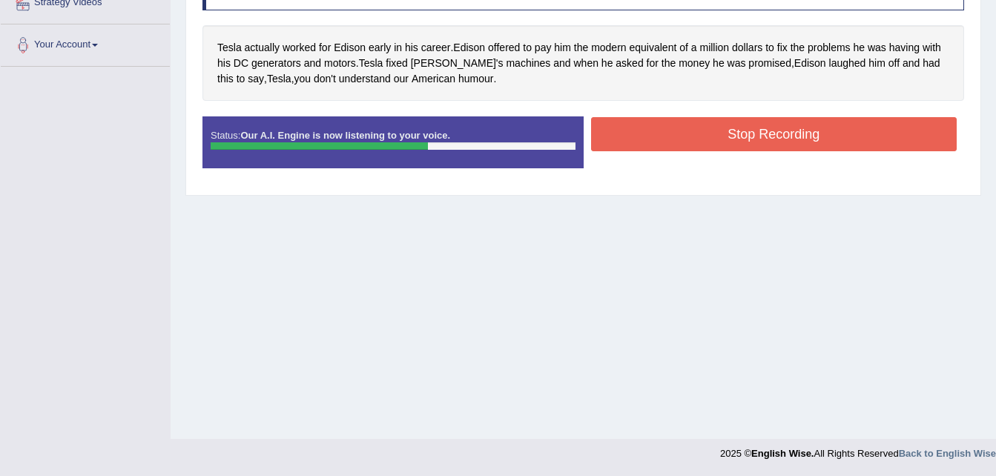
click at [735, 142] on button "Stop Recording" at bounding box center [774, 134] width 367 height 34
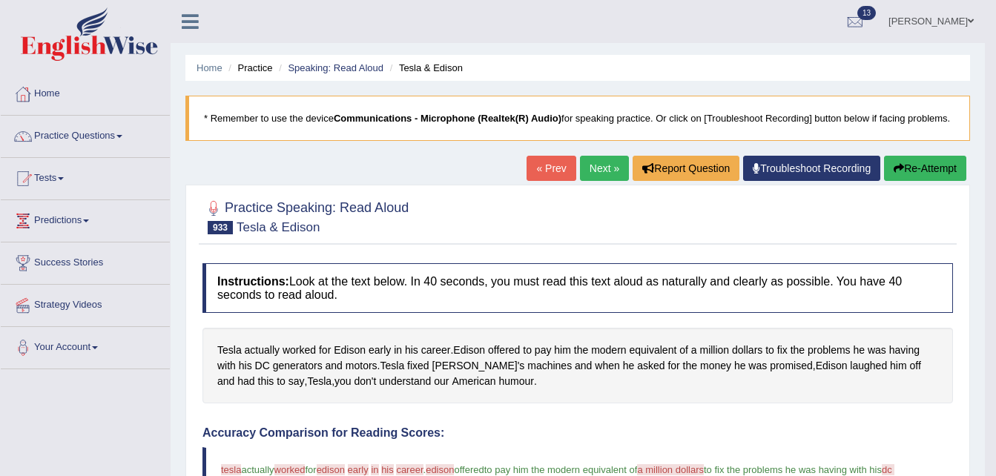
click at [598, 170] on link "Next »" at bounding box center [604, 168] width 49 height 25
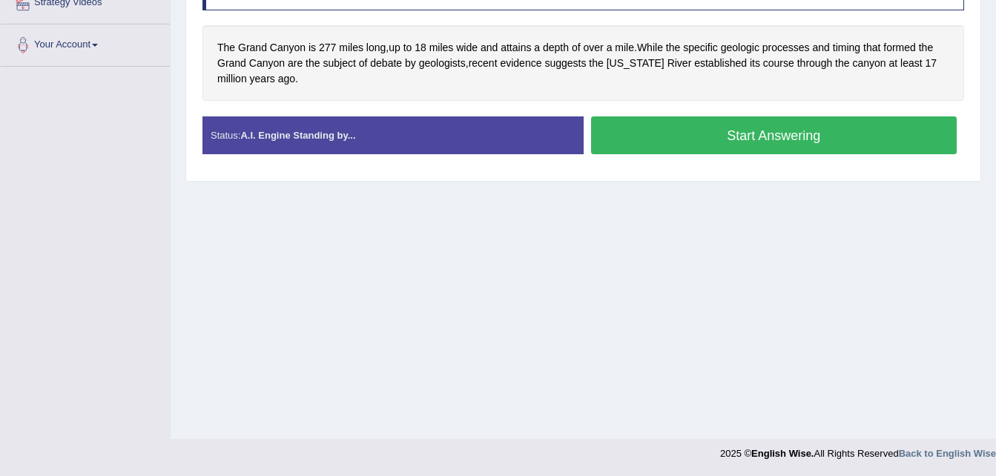
click at [686, 130] on button "Start Answering" at bounding box center [774, 135] width 367 height 38
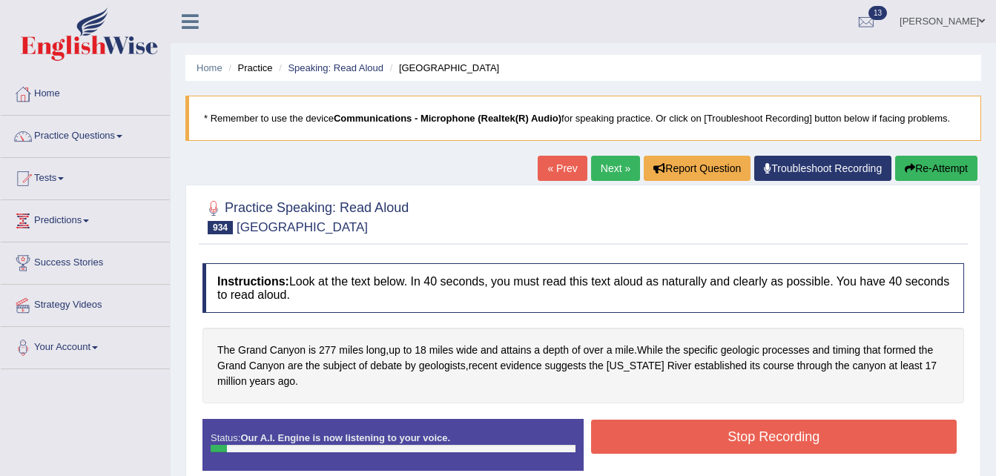
click at [929, 160] on button "Re-Attempt" at bounding box center [937, 168] width 82 height 25
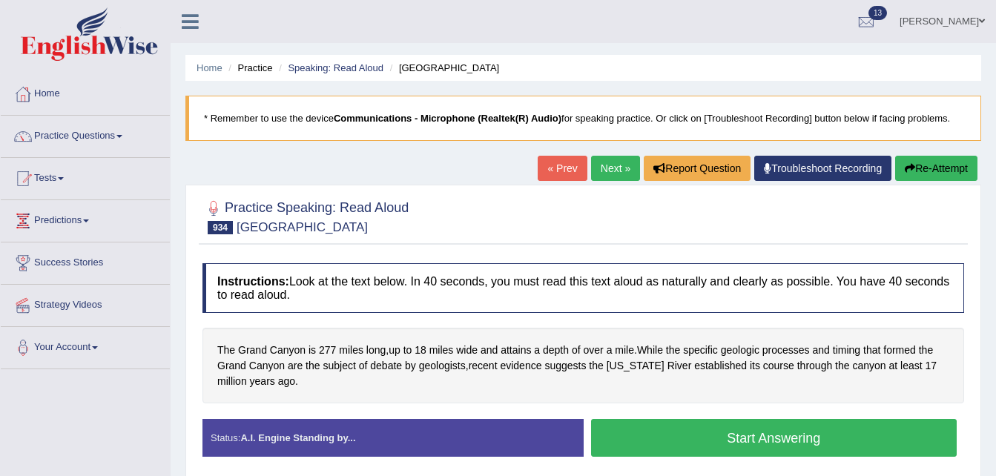
scroll to position [303, 0]
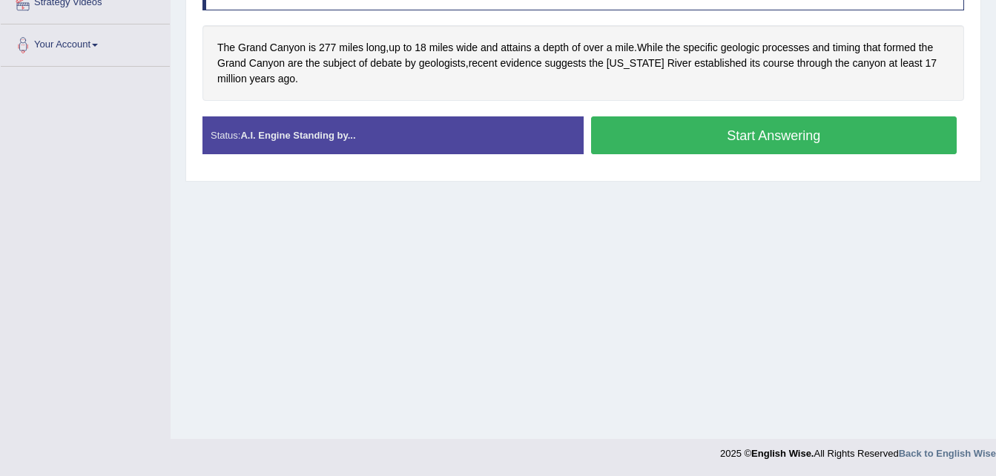
click at [662, 137] on button "Start Answering" at bounding box center [774, 135] width 367 height 38
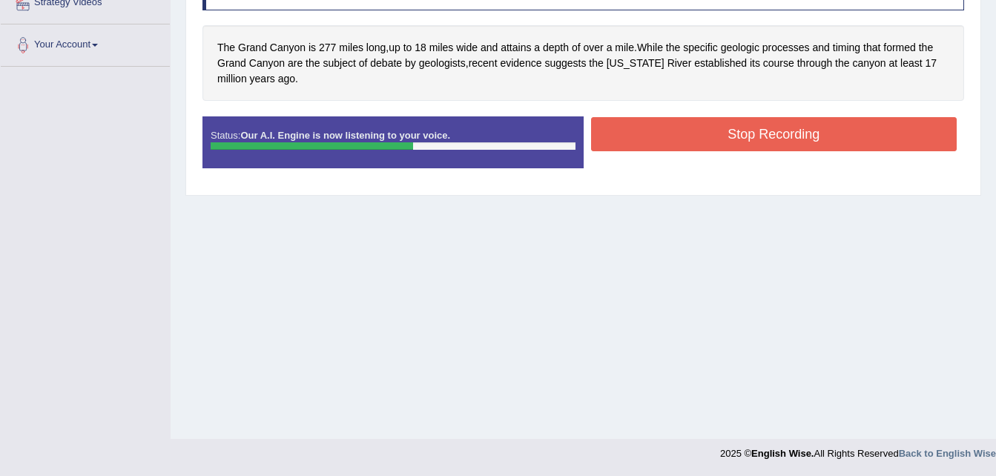
click at [693, 128] on button "Stop Recording" at bounding box center [774, 134] width 367 height 34
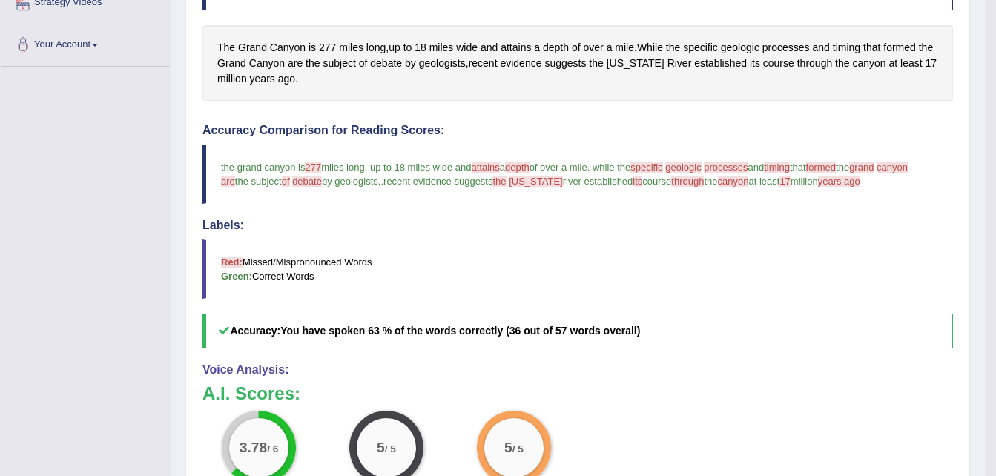
scroll to position [0, 0]
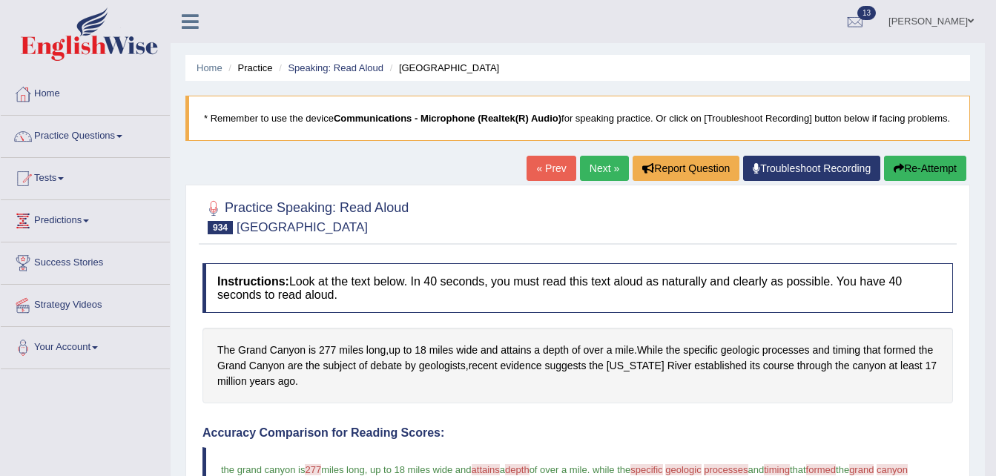
click at [602, 156] on link "Next »" at bounding box center [604, 168] width 49 height 25
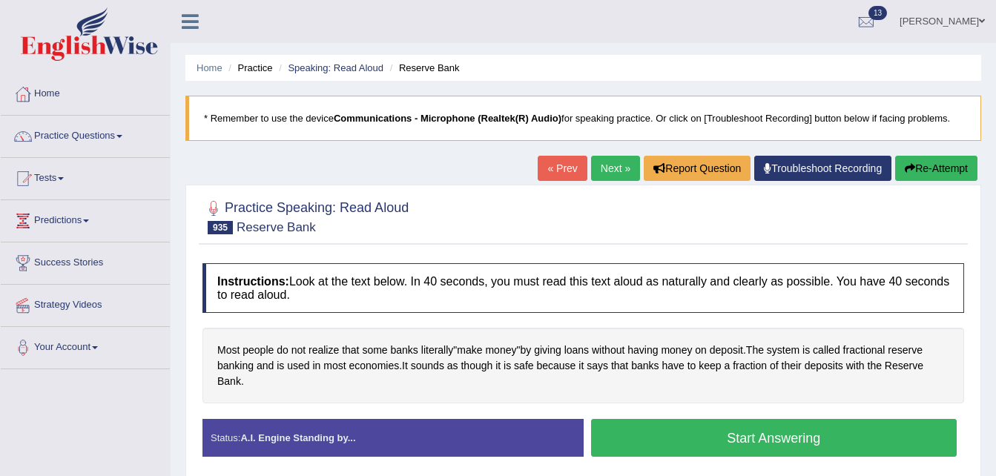
scroll to position [303, 0]
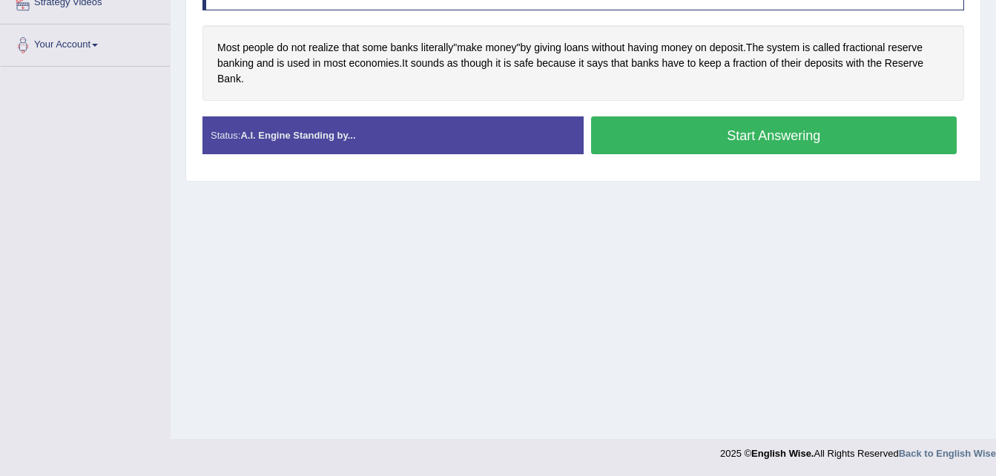
click at [707, 115] on div "Instructions: Look at the text below. In 40 seconds, you must read this text al…" at bounding box center [583, 63] width 769 height 220
click at [718, 131] on button "Start Answering" at bounding box center [774, 135] width 367 height 38
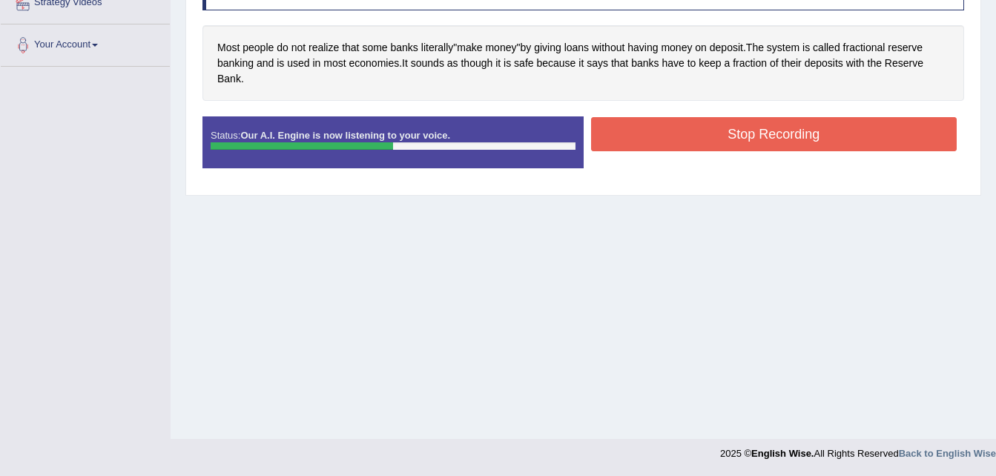
click at [723, 118] on button "Stop Recording" at bounding box center [774, 134] width 367 height 34
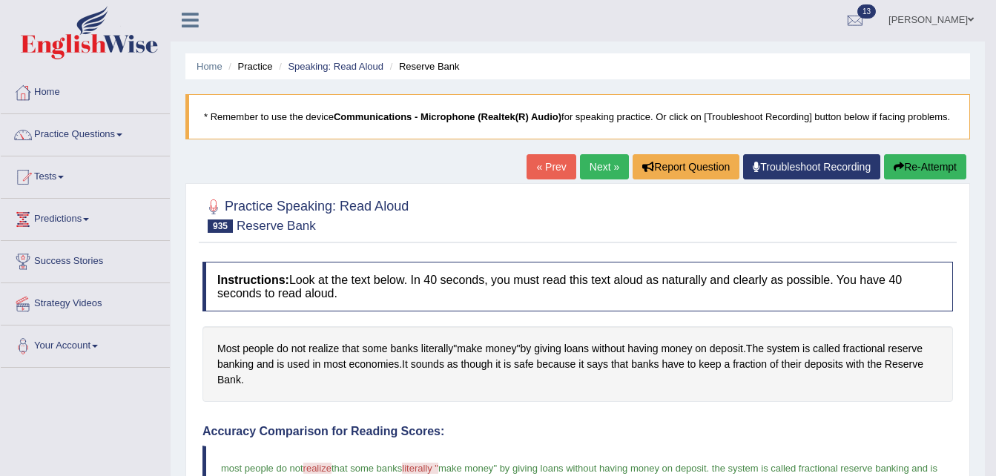
scroll to position [0, 0]
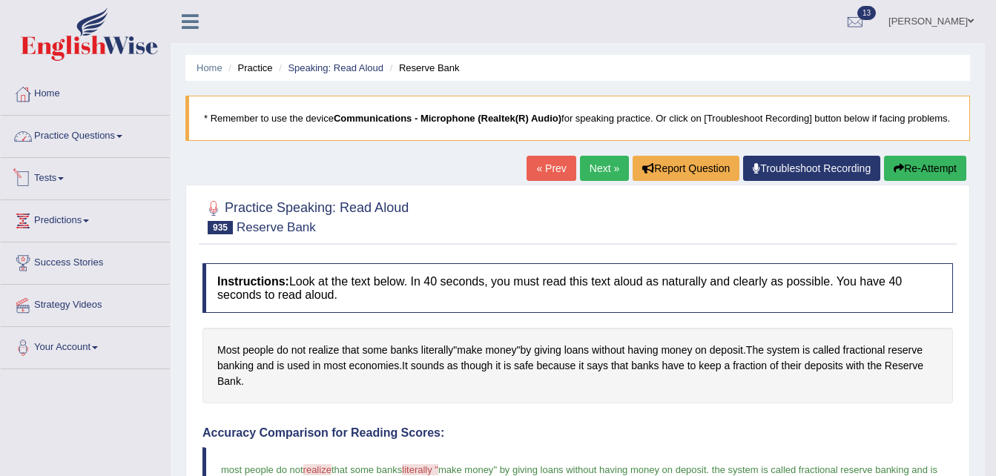
click at [125, 138] on link "Practice Questions" at bounding box center [85, 134] width 169 height 37
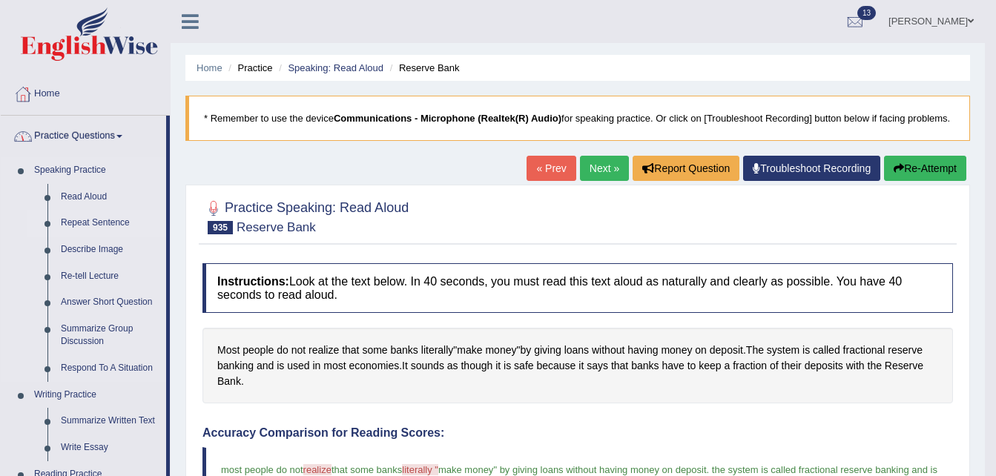
click at [77, 221] on link "Repeat Sentence" at bounding box center [110, 223] width 112 height 27
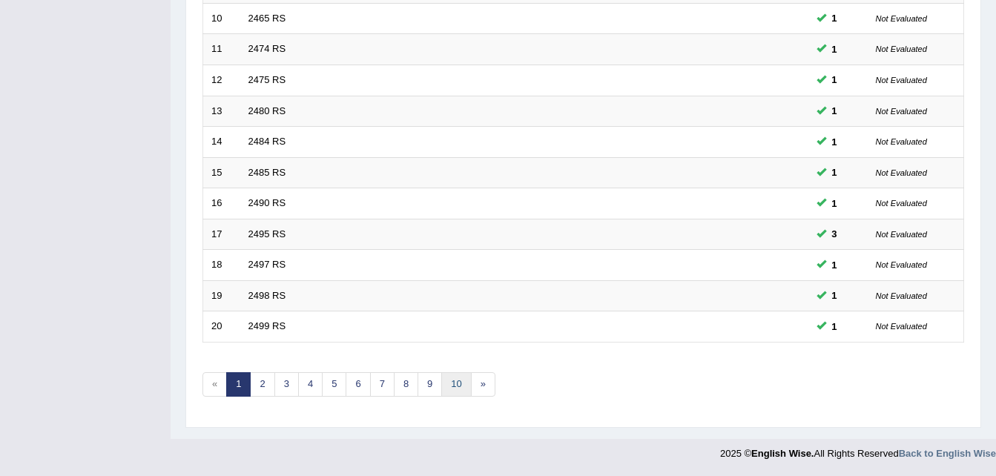
click at [457, 387] on link "10" at bounding box center [456, 384] width 30 height 24
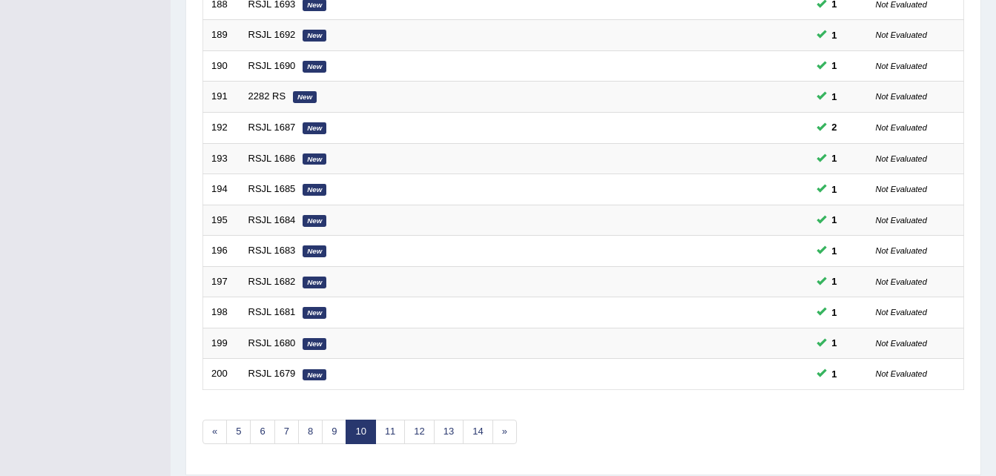
scroll to position [506, 0]
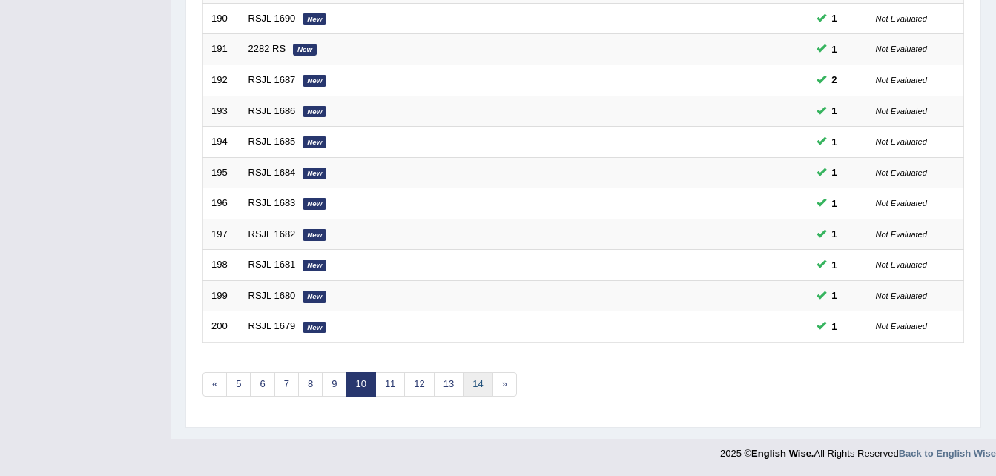
click at [478, 378] on link "14" at bounding box center [478, 384] width 30 height 24
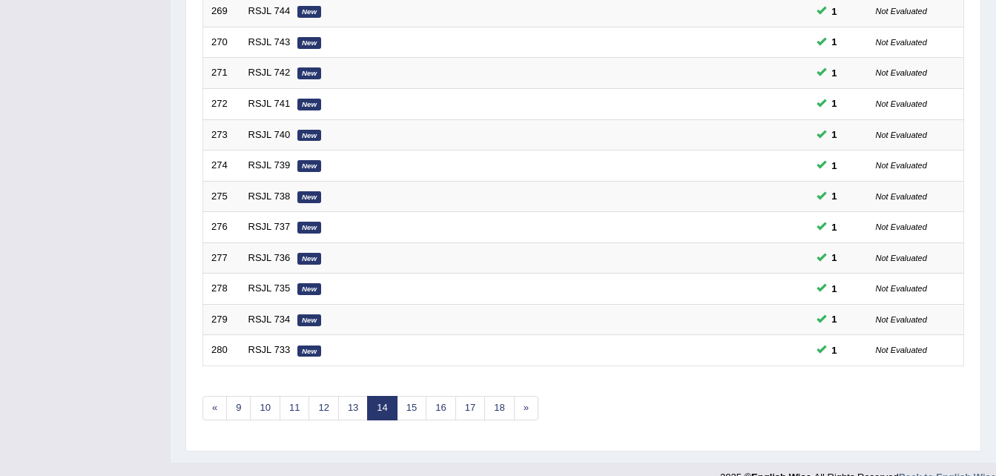
scroll to position [506, 0]
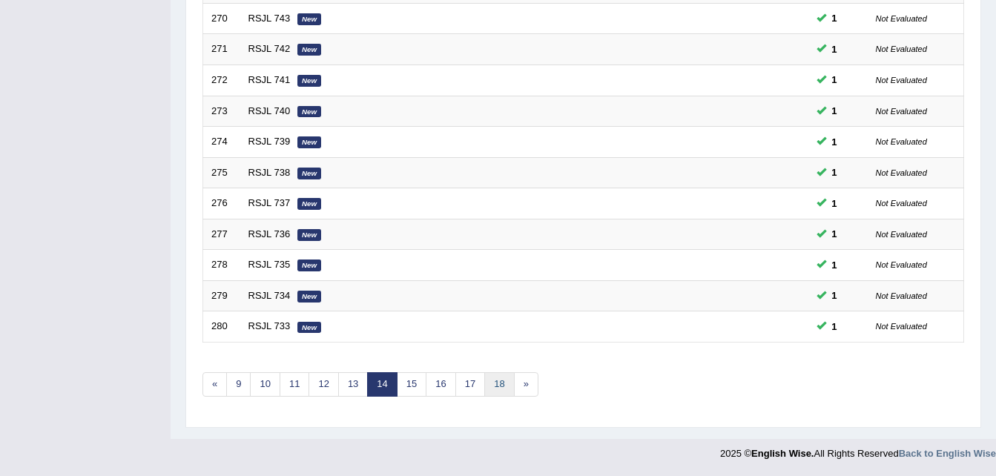
click at [506, 385] on link "18" at bounding box center [500, 384] width 30 height 24
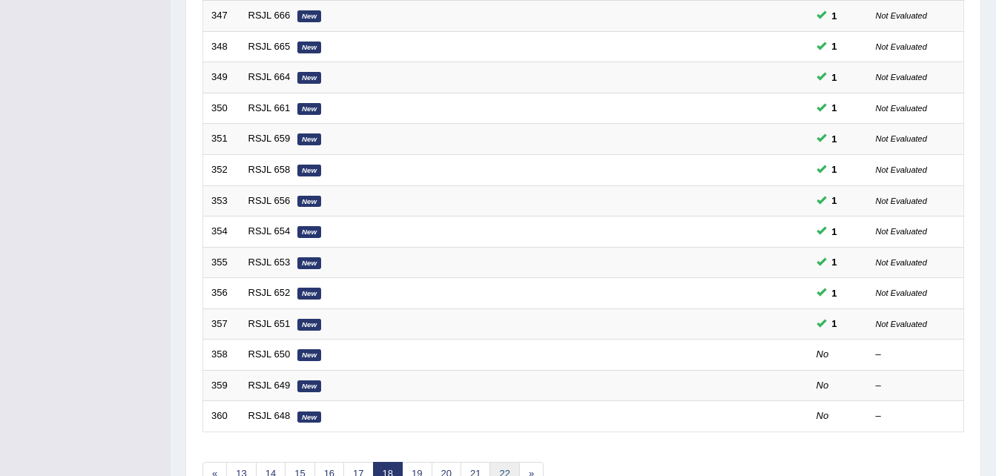
click at [504, 468] on link "22" at bounding box center [505, 474] width 30 height 24
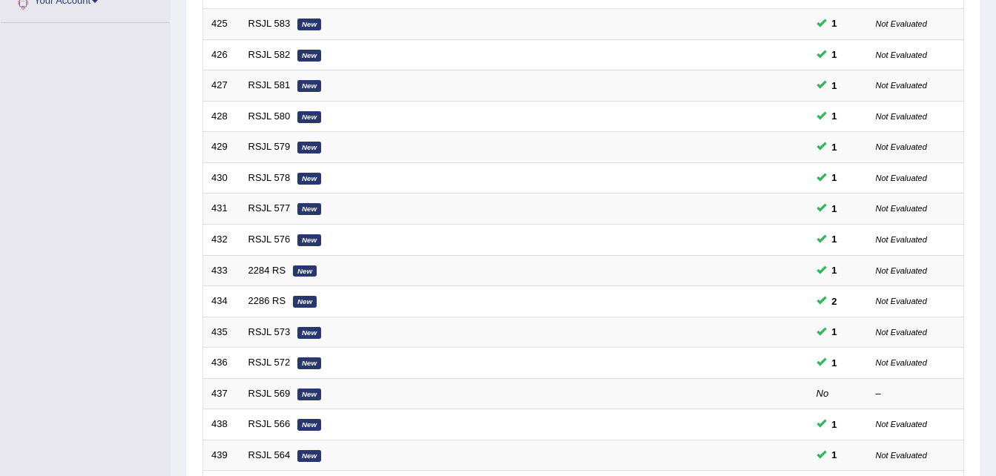
scroll to position [506, 0]
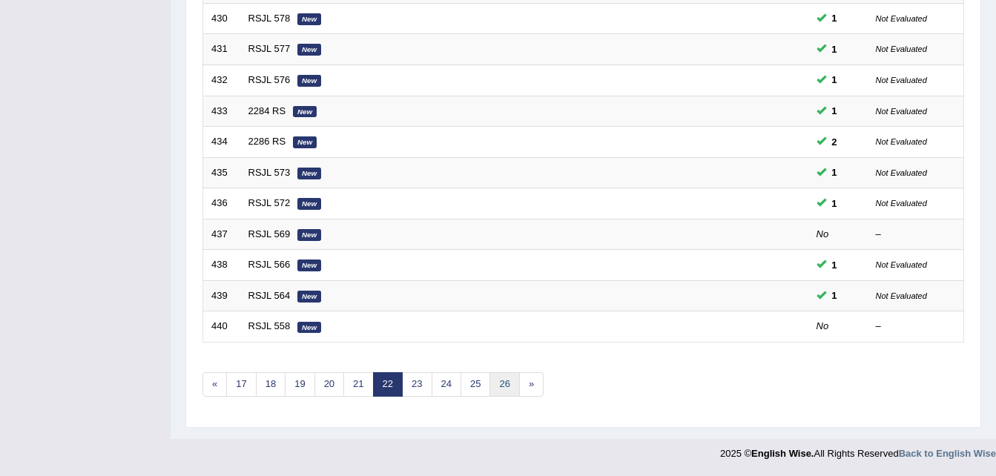
click at [511, 380] on link "26" at bounding box center [505, 384] width 30 height 24
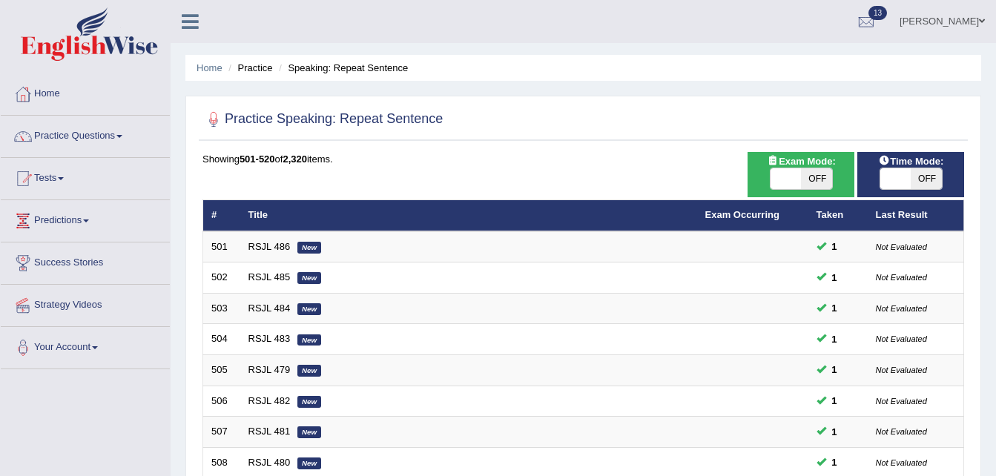
drag, startPoint x: 989, startPoint y: 407, endPoint x: 1010, endPoint y: 404, distance: 21.0
click at [996, 404] on html "Toggle navigation Home Practice Questions Speaking Practice Read Aloud Repeat S…" at bounding box center [498, 238] width 996 height 476
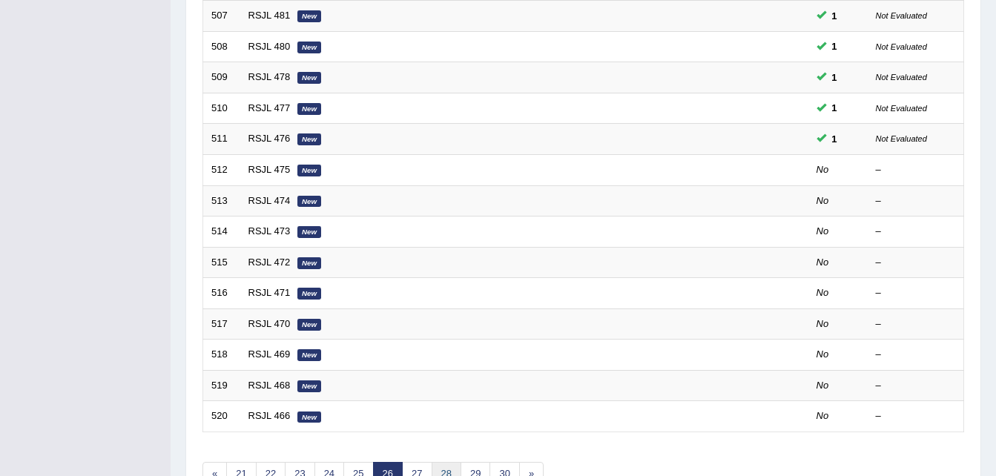
click at [453, 469] on link "28" at bounding box center [447, 474] width 30 height 24
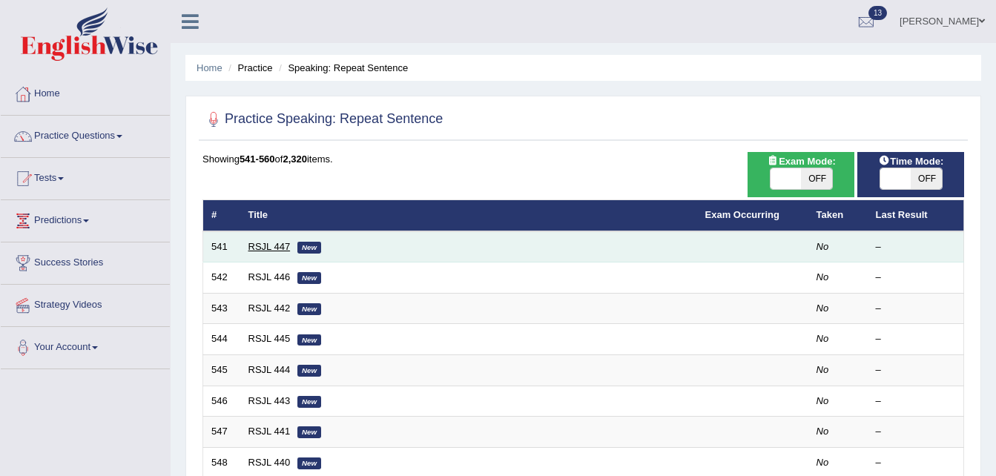
click at [251, 246] on link "RSJL 447" at bounding box center [270, 246] width 42 height 11
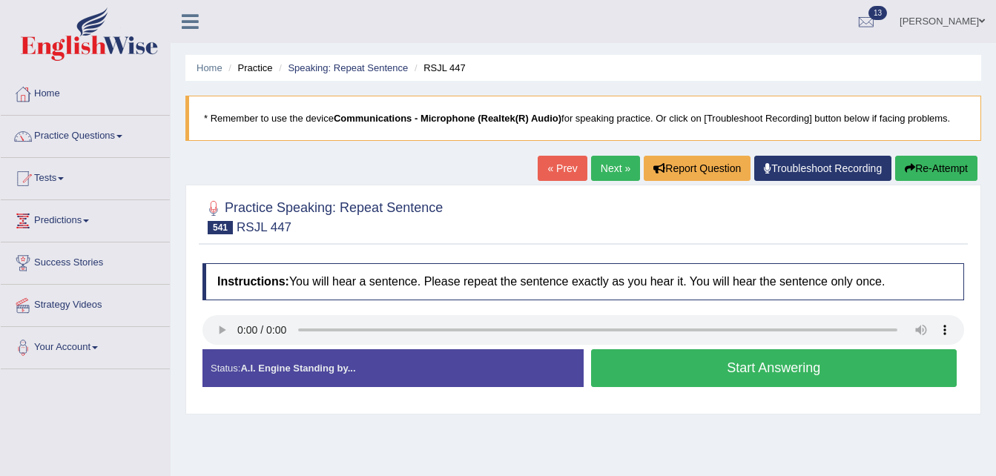
click at [652, 374] on button "Start Answering" at bounding box center [774, 368] width 367 height 38
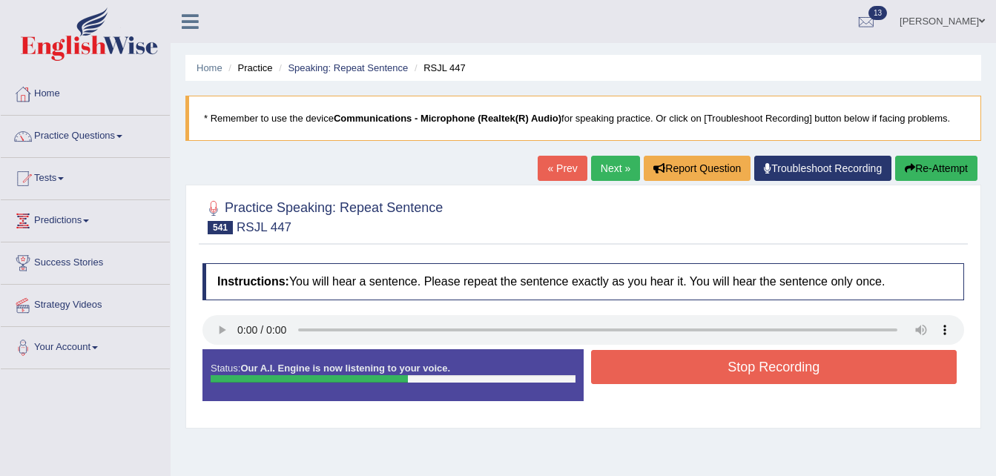
click at [758, 361] on button "Stop Recording" at bounding box center [774, 367] width 367 height 34
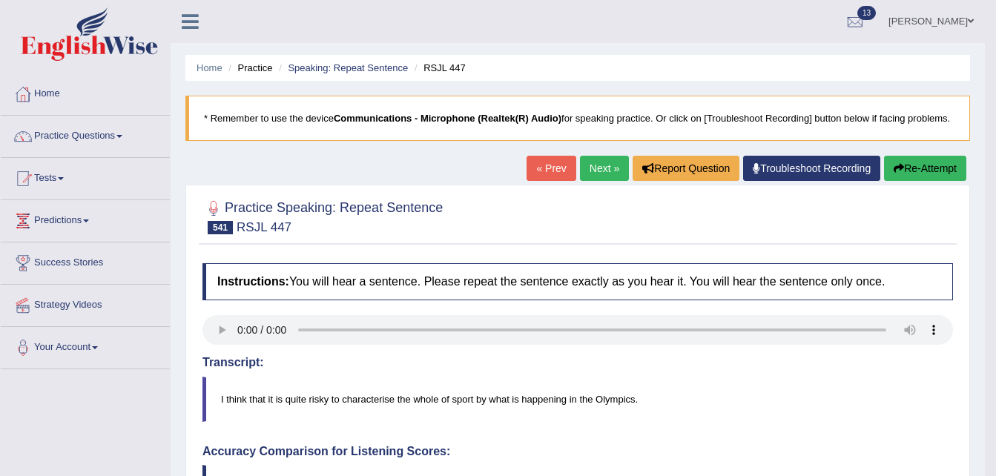
click at [994, 360] on body "Toggle navigation Home Practice Questions Speaking Practice Read Aloud Repeat S…" at bounding box center [498, 238] width 996 height 476
click at [596, 160] on link "Next »" at bounding box center [604, 168] width 49 height 25
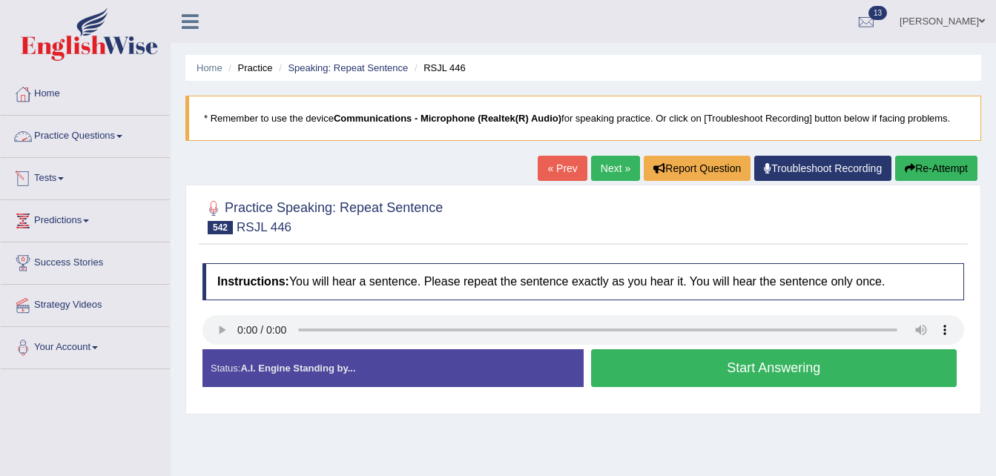
click at [99, 133] on link "Practice Questions" at bounding box center [85, 134] width 169 height 37
